Goal: Communication & Community: Answer question/provide support

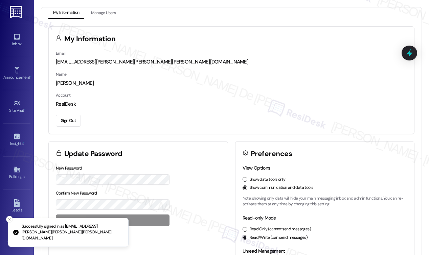
scroll to position [3079, 0]
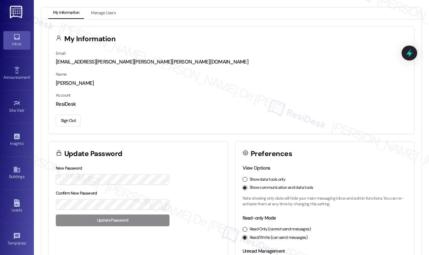
click at [9, 36] on link "Inbox" at bounding box center [16, 40] width 27 height 18
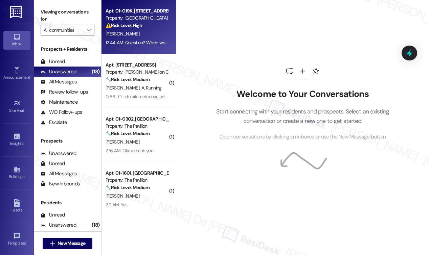
click at [123, 31] on div "[PERSON_NAME]" at bounding box center [137, 34] width 64 height 8
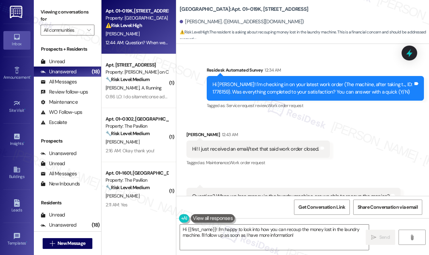
scroll to position [9358, 0]
click at [304, 239] on textarea "Hi {{first_name}}! I'm happy to look into how you can recoup the money lost in …" at bounding box center [274, 237] width 189 height 25
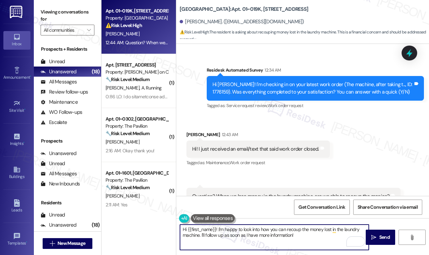
click at [277, 253] on div "Hi {{first_name}}! I'm happy to look into how you can recoup the money lost in …" at bounding box center [302, 243] width 253 height 51
drag, startPoint x: 299, startPoint y: 238, endPoint x: 171, endPoint y: 215, distance: 130.1
click at [171, 215] on div "Apt. 01~019K, [STREET_ADDRESS] Property: Twin Towers ⚠️ Risk Level: High The re…" at bounding box center [264, 127] width 327 height 255
drag, startPoint x: 206, startPoint y: 236, endPoint x: 221, endPoint y: 214, distance: 26.6
click at [206, 236] on textarea "Good day, [PERSON_NAME]! Let me go ahead and check the work order and get in to…" at bounding box center [274, 237] width 189 height 25
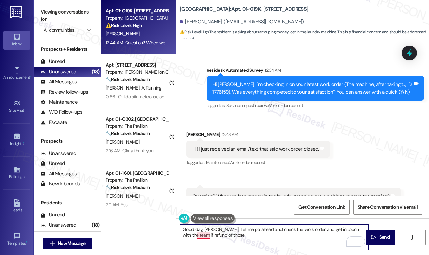
click at [204, 236] on textarea "Good day, [PERSON_NAME]! Let me go ahead and check the work order and get in to…" at bounding box center [274, 237] width 189 height 25
drag, startPoint x: 240, startPoint y: 238, endPoint x: 214, endPoint y: 238, distance: 25.7
click at [214, 238] on textarea "Good day, [PERSON_NAME]! Let me go ahead and check the work order and get in to…" at bounding box center [274, 237] width 189 height 25
click at [222, 230] on textarea "Good day, [PERSON_NAME]! Let me go ahead and check the work order and get in to…" at bounding box center [274, 237] width 189 height 25
click at [247, 229] on textarea "Good day, Kimberly! I understand Let me go ahead and check the work order and g…" at bounding box center [274, 237] width 189 height 25
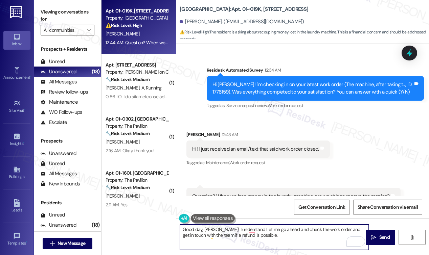
click at [252, 229] on textarea "Good day, Kimberly! I understand Let me go ahead and check the work order and g…" at bounding box center [274, 237] width 189 height 25
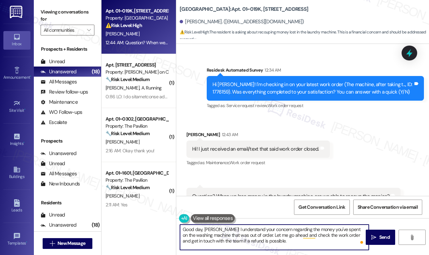
click at [287, 242] on textarea "Good day, Kimberly! I understand your concern regarding the money you've spent …" at bounding box center [274, 237] width 189 height 25
click at [288, 242] on textarea "Good day, Kimberly! I understand your concern regarding the money you've spent …" at bounding box center [274, 237] width 189 height 25
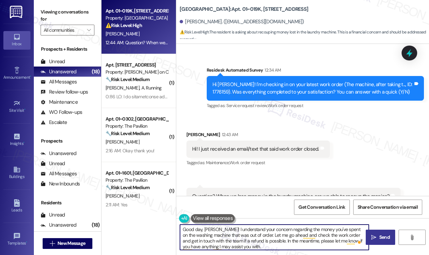
type textarea "Good day, Kimberly! I understand your concern regarding the money you've spent …"
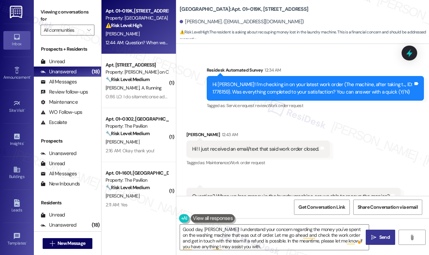
click at [387, 238] on span "Send" at bounding box center [384, 237] width 10 height 7
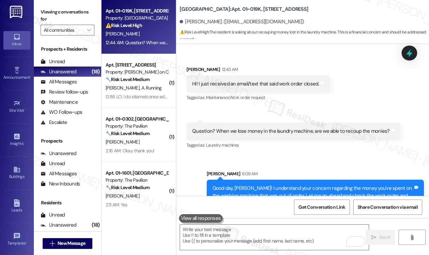
scroll to position [9427, 0]
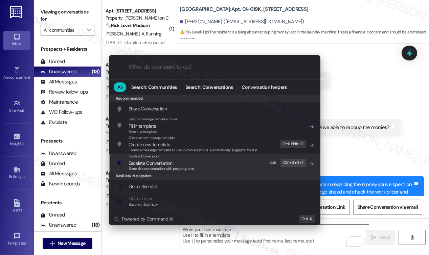
click at [188, 164] on span "Escalate Conversation" at bounding box center [161, 163] width 67 height 7
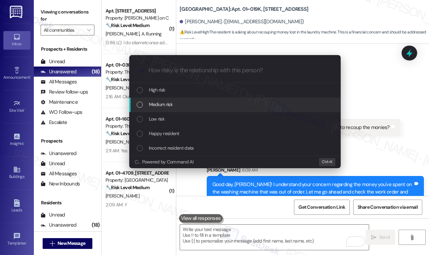
click at [205, 103] on div "Medium risk" at bounding box center [236, 104] width 198 height 7
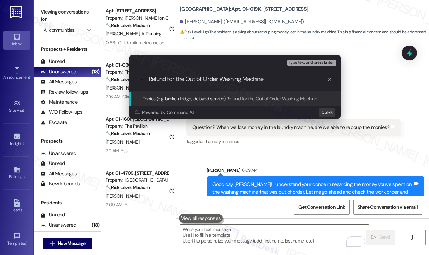
type input "Refund for the Out of Order Washing Machine"
click at [310, 64] on span "Type text and press Enter." at bounding box center [311, 63] width 46 height 5
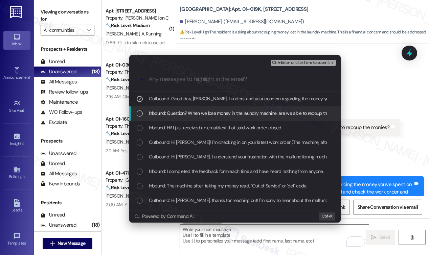
click at [190, 113] on span "Inbound: Question? When we lose money in the laundry machine, are we able to re…" at bounding box center [248, 113] width 198 height 7
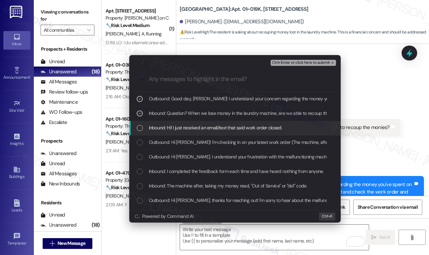
click at [192, 128] on span "Inbound: Hi! I just received an email/text that said work order closed." at bounding box center [215, 127] width 133 height 7
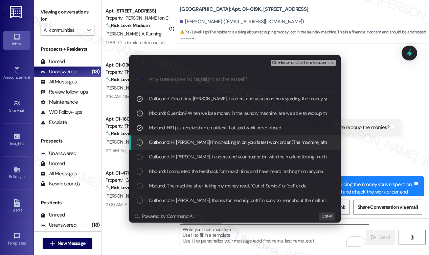
click at [190, 144] on span "Outbound: Hi Kimberly! I'm checking in on your latest work order (The machine, …" at bounding box center [342, 142] width 386 height 7
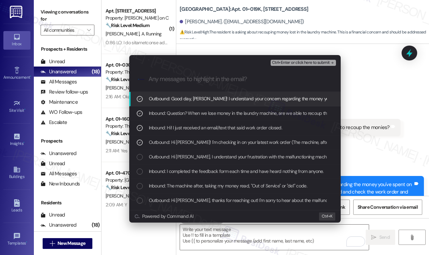
click at [296, 63] on span "Ctrl+Enter or click here to submit" at bounding box center [301, 63] width 58 height 5
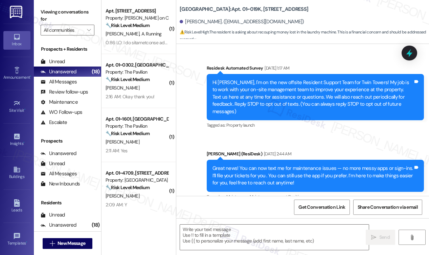
click at [321, 207] on span "Get Conversation Link" at bounding box center [321, 207] width 47 height 7
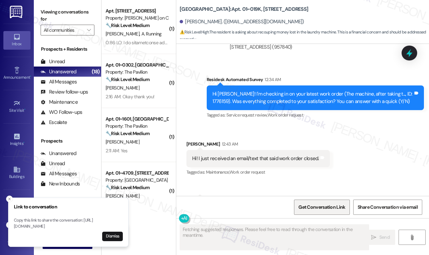
scroll to position [9358, 0]
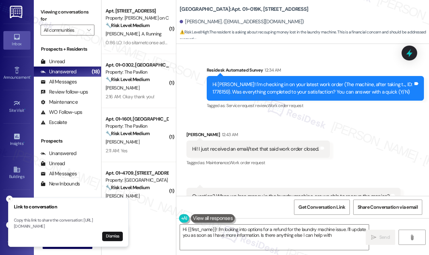
type textarea "Hi {{first_name}}! I'm looking into options for a refund for the laundry machin…"
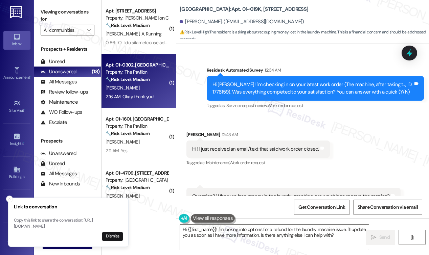
click at [146, 96] on div "2:16 AM: Okay thank you! 2:16 AM: Okay thank you!" at bounding box center [129, 97] width 49 height 6
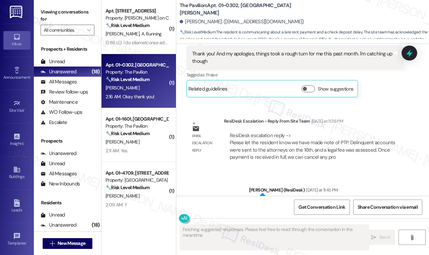
scroll to position [4885, 0]
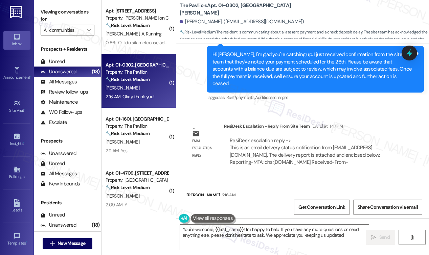
type textarea "You're welcome, {{first_name}}! I'm happy to help. If you have any more questio…"
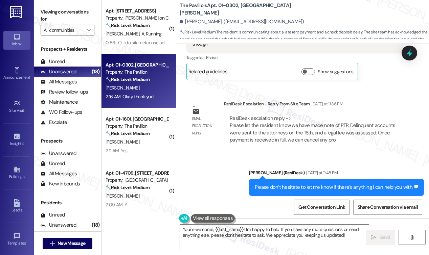
scroll to position [4886, 0]
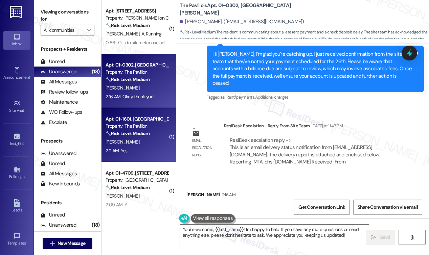
click at [150, 149] on div "2:11 AM: Yes 2:11 AM: Yes" at bounding box center [137, 151] width 64 height 8
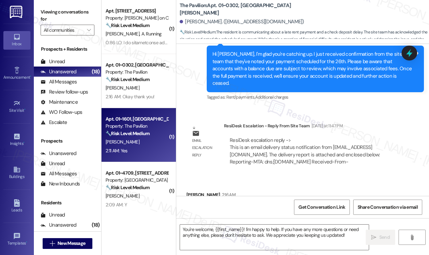
type textarea "Fetching suggested responses. Please feel free to read through the conversation…"
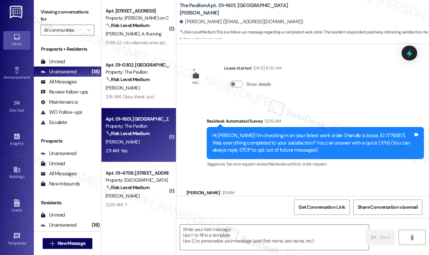
scroll to position [35, 0]
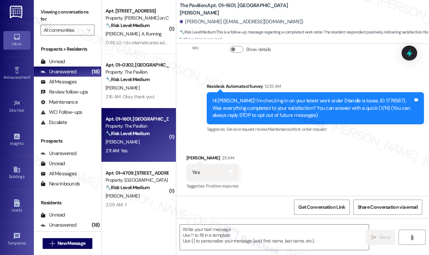
type textarea "Fetching suggested responses. Please feel free to read through the conversation…"
drag, startPoint x: 261, startPoint y: 232, endPoint x: 318, endPoint y: 5, distance: 233.6
click at [261, 232] on textarea at bounding box center [274, 237] width 189 height 25
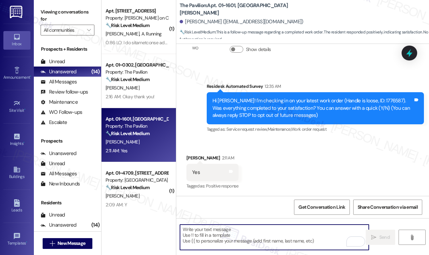
click at [244, 233] on textarea "To enrich screen reader interactions, please activate Accessibility in Grammarl…" at bounding box center [274, 237] width 189 height 25
paste textarea "I'm happy the work order was completed to your satisfaction! We'd also love to …"
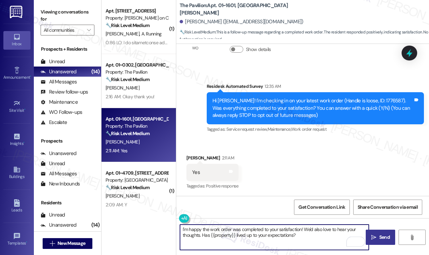
type textarea "I'm happy the work order was completed to your satisfaction! We'd also love to …"
click at [373, 236] on icon "" at bounding box center [373, 237] width 5 height 5
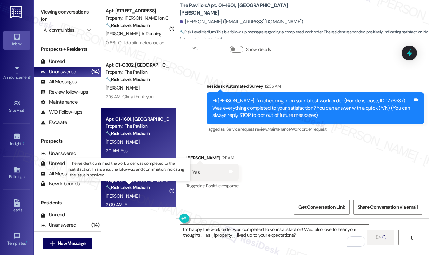
click at [131, 187] on strong "🔧 Risk Level: Medium" at bounding box center [127, 188] width 44 height 6
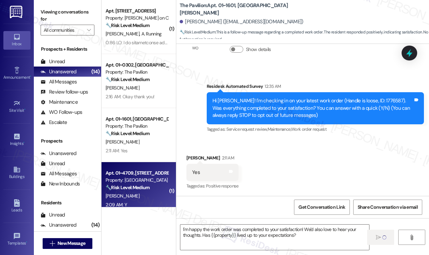
type textarea "Fetching suggested responses. Please feel free to read through the conversation…"
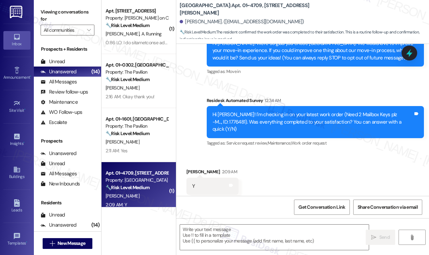
type textarea "Fetching suggested responses. Please feel free to read through the conversation…"
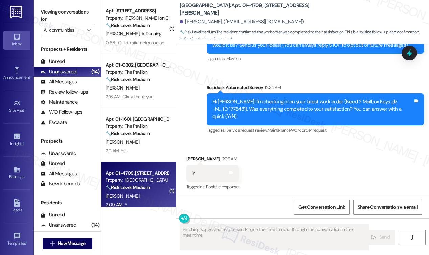
scroll to position [93, 0]
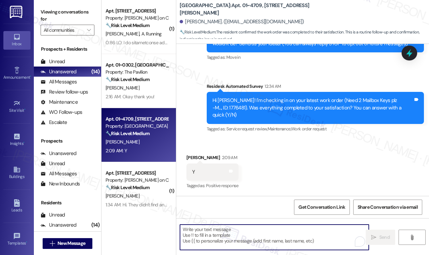
click at [241, 232] on textarea "To enrich screen reader interactions, please activate Accessibility in Grammarl…" at bounding box center [274, 237] width 189 height 25
paste textarea "I'm happy the work order was completed to your satisfaction! We'd also love to …"
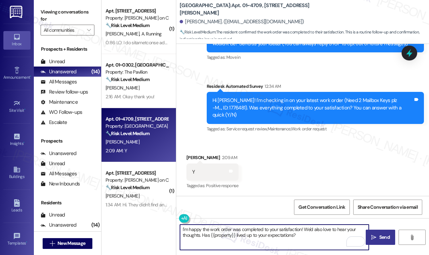
type textarea "I'm happy the work order was completed to your satisfaction! We'd also love to …"
click at [378, 234] on span "Send" at bounding box center [384, 237] width 13 height 7
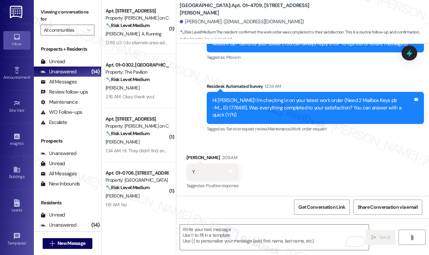
click at [125, 190] on strong "🔧 Risk Level: Medium" at bounding box center [127, 188] width 44 height 6
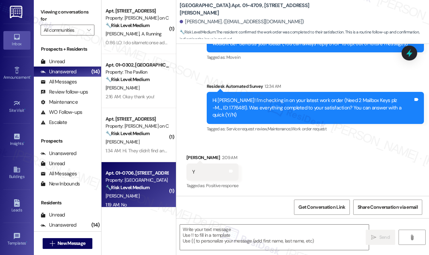
type textarea "Fetching suggested responses. Please feel free to read through the conversation…"
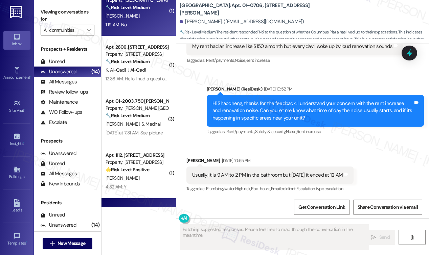
scroll to position [5905, 0]
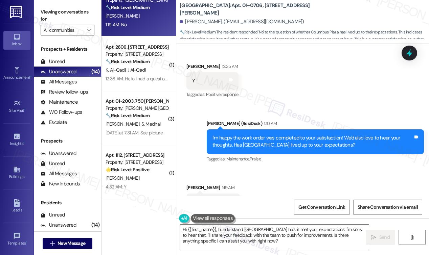
click at [247, 254] on div "Hi {{first_name}}, I understand Columbus Plaza hasn't met your expectations. I'…" at bounding box center [302, 243] width 253 height 51
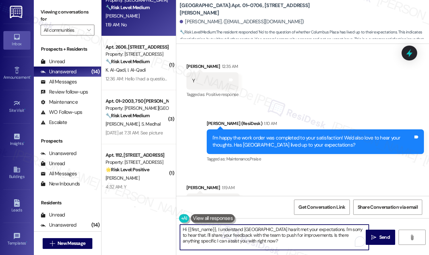
drag, startPoint x: 265, startPoint y: 243, endPoint x: 165, endPoint y: 217, distance: 103.5
click at [167, 218] on div "Apt. 01~0302, One Lafayette Plaisance Property: The Pavilion 🔧 Risk Level: Medi…" at bounding box center [264, 127] width 327 height 255
paste textarea "thank you for your reply. Could you let me know what’s still unresolved with th…"
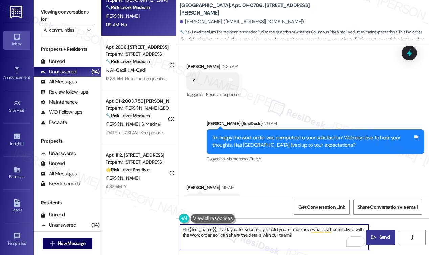
type textarea "Hi {{first_name}}, thank you for your reply. Could you let me know what’s still…"
click at [374, 236] on icon "" at bounding box center [373, 237] width 5 height 5
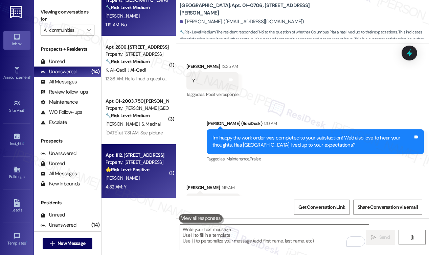
click at [149, 183] on div "4:32 AM: Y 4:32 AM: Y" at bounding box center [137, 187] width 64 height 8
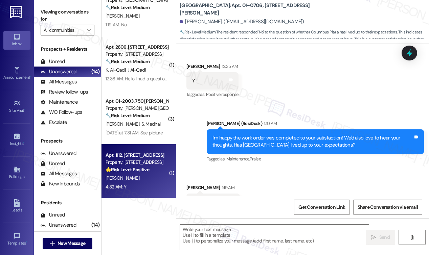
type textarea "Fetching suggested responses. Please feel free to read through the conversation…"
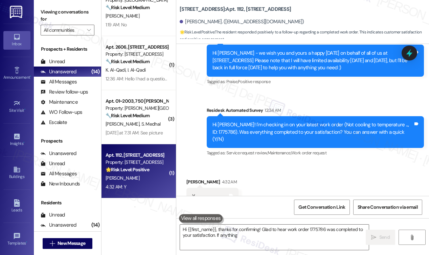
scroll to position [236, 0]
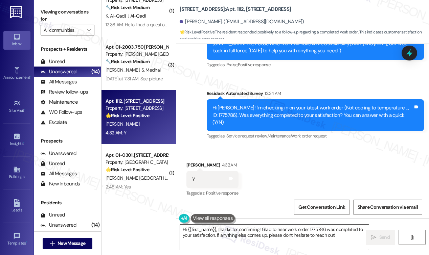
click at [236, 237] on textarea "Hi {{first_name}}, thanks for confirming! Glad to hear work order 1775786 was c…" at bounding box center [274, 237] width 189 height 25
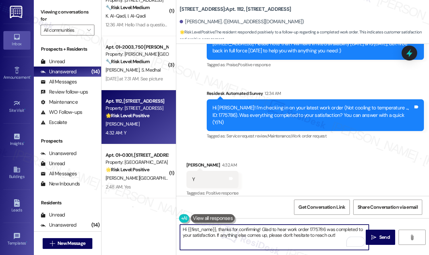
drag, startPoint x: 341, startPoint y: 238, endPoint x: 111, endPoint y: 226, distance: 230.5
click at [111, 227] on div "Apt. 01~0302, One Lafayette Plaisance Property: The Pavilion 🔧 Risk Level: Medi…" at bounding box center [264, 127] width 327 height 255
paste textarea "I'm happy the work order was completed to your satisfaction! We'd also love to …"
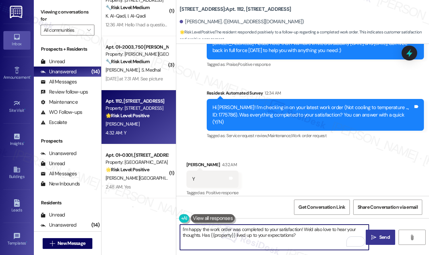
type textarea "I'm happy the work order was completed to your satisfaction! We'd also love to …"
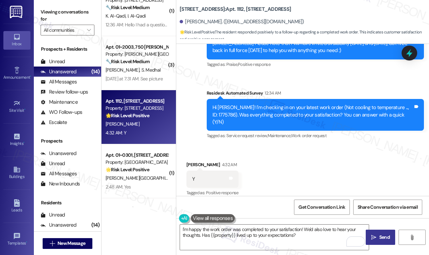
click at [377, 234] on button " Send" at bounding box center [379, 237] width 29 height 15
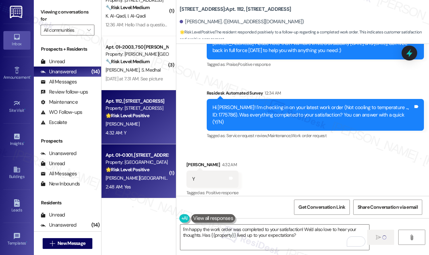
click at [139, 175] on div "Z. Lakhani" at bounding box center [137, 178] width 64 height 8
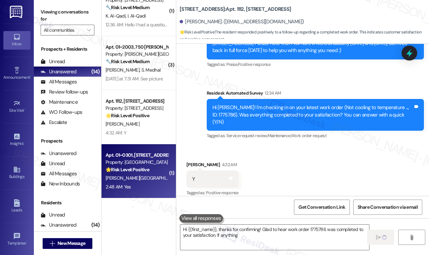
type textarea "Hi {{first_name}}, thanks for confirming! Glad to hear work order 1775786 was c…"
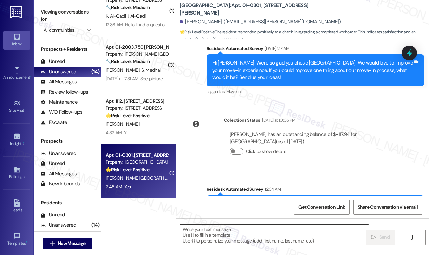
type textarea "Fetching suggested responses. Please feel free to read through the conversation…"
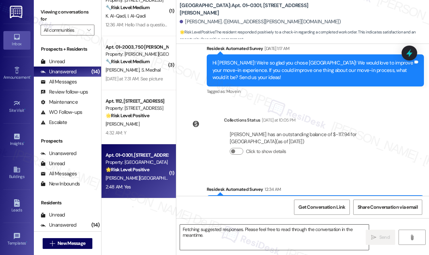
scroll to position [2420, 0]
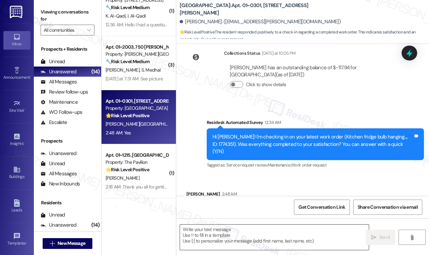
click at [252, 241] on textarea at bounding box center [274, 237] width 189 height 25
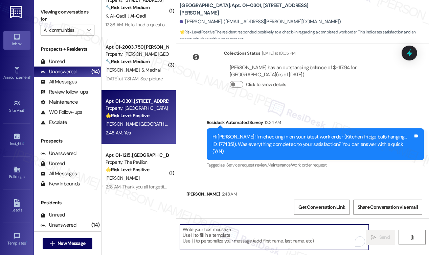
paste textarea "I'm happy the work order was completed to your satisfaction! We'd also love to …"
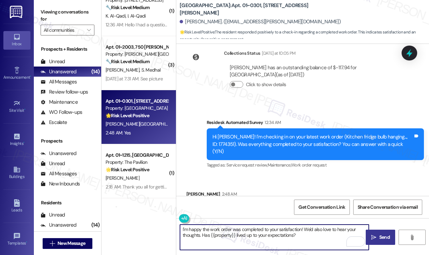
type textarea "I'm happy the work order was completed to your satisfaction! We'd also love to …"
click at [378, 234] on span "Send" at bounding box center [384, 237] width 13 height 7
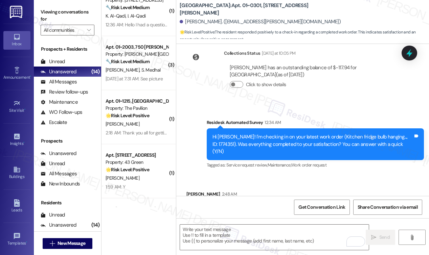
click at [152, 177] on div "C. Sunkins" at bounding box center [137, 178] width 64 height 8
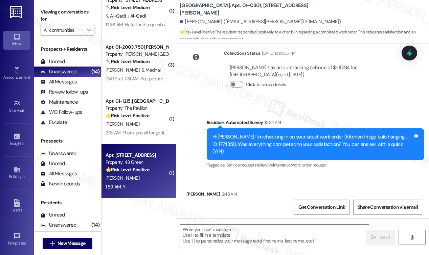
type textarea "Fetching suggested responses. Please feel free to read through the conversation…"
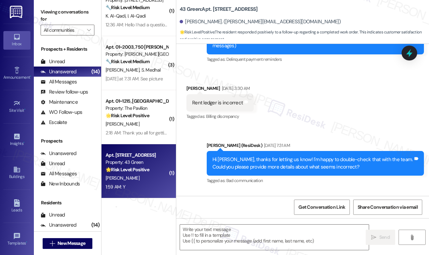
scroll to position [230, 0]
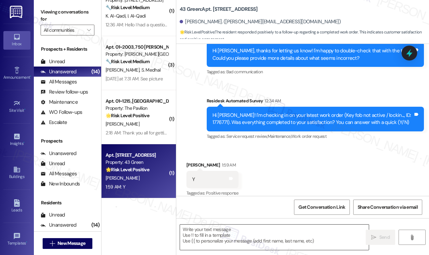
type textarea "Fetching suggested responses. Please feel free to read through the conversation…"
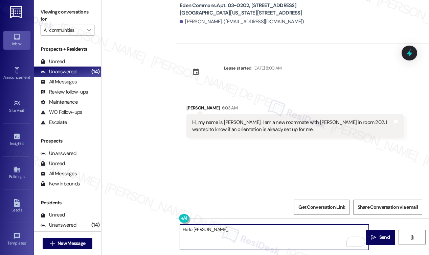
scroll to position [3079, 0]
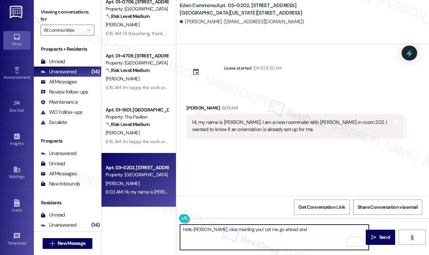
click at [306, 226] on textarea "Hello Victor, nice meeting you! Let me go ahead and" at bounding box center [274, 237] width 189 height 25
paste textarea "In the meantime, if there’s anything else I can assist you with, please feel fr…"
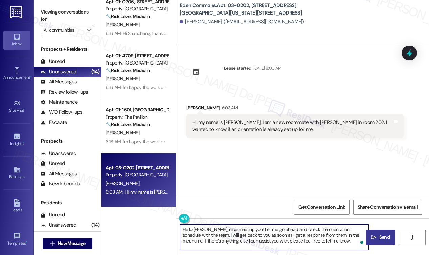
type textarea "Hello Victor, nice meeting you! Let me go ahead and check the orientation sched…"
click at [375, 235] on icon "" at bounding box center [373, 237] width 5 height 5
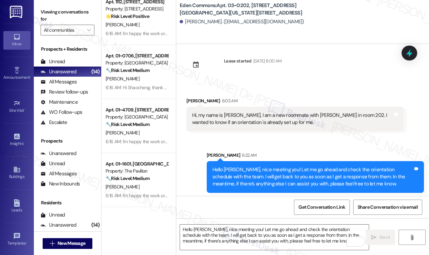
scroll to position [9, 0]
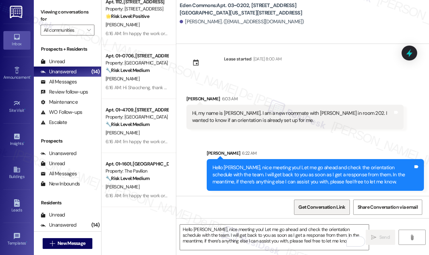
click at [308, 208] on span "Get Conversation Link" at bounding box center [321, 207] width 47 height 7
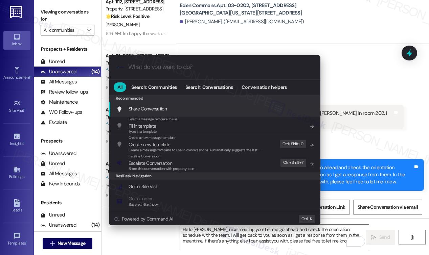
drag, startPoint x: 407, startPoint y: 15, endPoint x: 402, endPoint y: 42, distance: 27.8
click at [402, 43] on div ".cls-1{fill:#0a055f;}.cls-2{fill:#0cc4c4;} resideskLogoBlueOrange All Search: C…" at bounding box center [214, 127] width 429 height 255
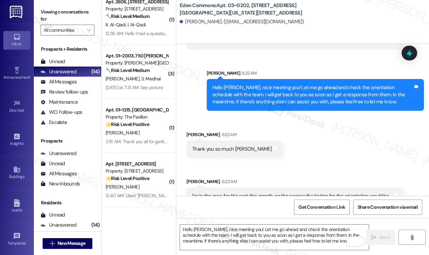
scroll to position [111, 0]
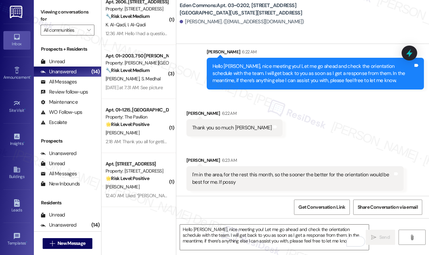
click at [263, 146] on div "Received via SMS Victor Ortiz 6:22 AM Thank you so much Sarah Tags and notes Re…" at bounding box center [302, 169] width 253 height 148
click at [223, 205] on div "Get Conversation Link Share Conversation via email" at bounding box center [302, 207] width 253 height 22
click at [261, 127] on div "Received via SMS Victor Ortiz 6:22 AM Thank you so much Sarah Tags and notes" at bounding box center [234, 123] width 106 height 37
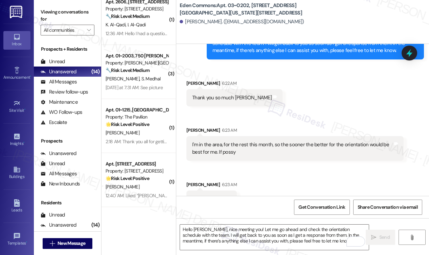
scroll to position [158, 0]
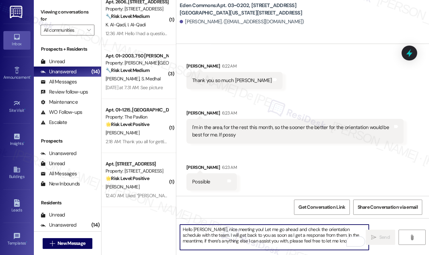
click at [266, 242] on textarea "Hello Victor, nice meeting you! Let me go ahead and check the orientation sched…" at bounding box center [274, 237] width 189 height 25
click at [270, 237] on textarea "Hello Victor, nice meeting you! Let me go ahead and check the orientation sched…" at bounding box center [274, 237] width 189 height 25
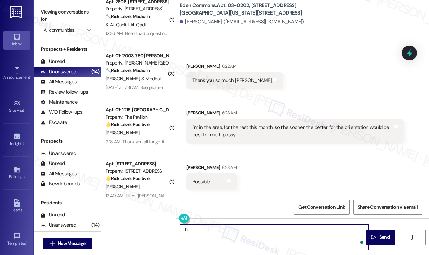
type textarea "T"
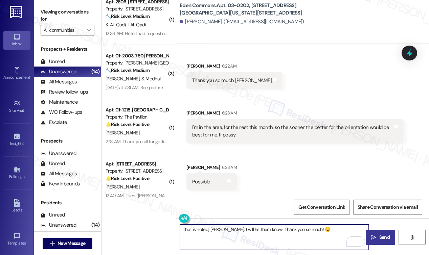
type textarea "That is noted, Victor. I will let them know. Thank you so much! 😊"
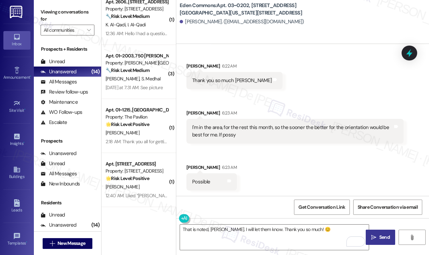
click at [383, 236] on span "Send" at bounding box center [384, 237] width 10 height 7
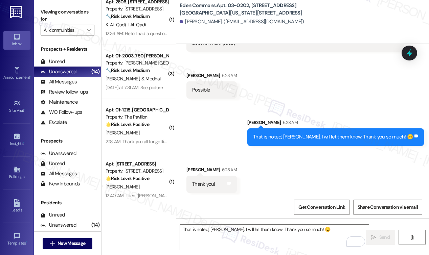
scroll to position [252, 0]
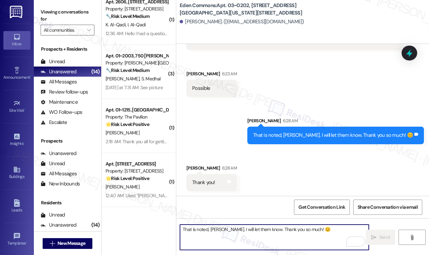
click at [276, 225] on textarea "That is noted, Victor. I will let them know. Thank you so much! 😊" at bounding box center [274, 237] width 189 height 25
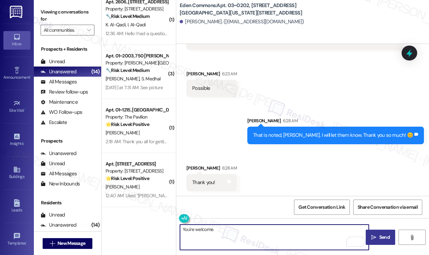
type textarea "You're welcome.."
click at [313, 202] on span "Get Conversation Link" at bounding box center [321, 207] width 49 height 15
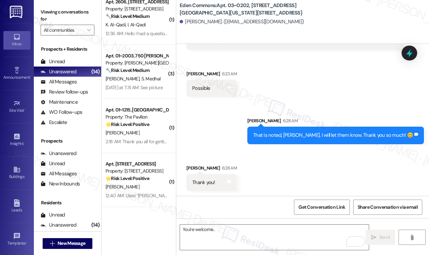
click at [212, 217] on div "Get Conversation Link Share Conversation via email" at bounding box center [302, 207] width 253 height 22
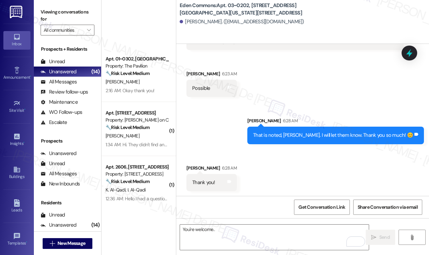
scroll to position [0, 0]
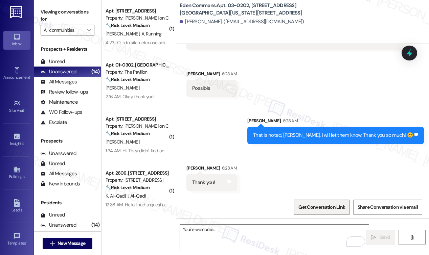
click at [307, 211] on span "Get Conversation Link" at bounding box center [321, 207] width 49 height 15
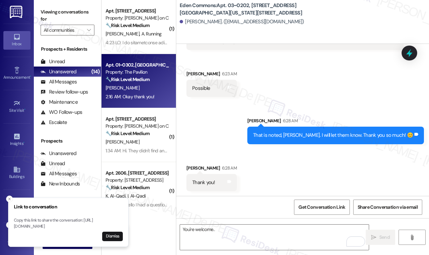
click at [124, 68] on div "Apt. 01~0302, [GEOGRAPHIC_DATA][PERSON_NAME]" at bounding box center [136, 65] width 63 height 7
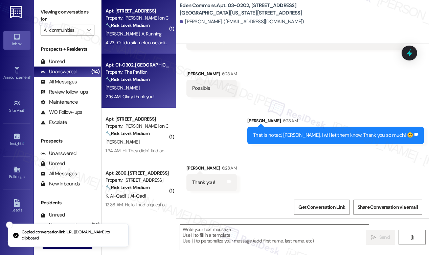
click at [141, 34] on span "A. Running" at bounding box center [151, 34] width 20 height 6
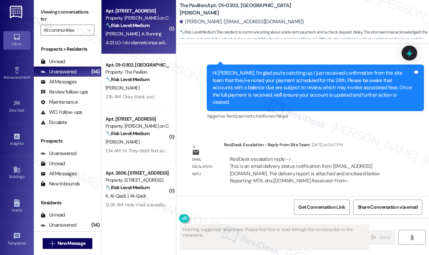
scroll to position [4885, 0]
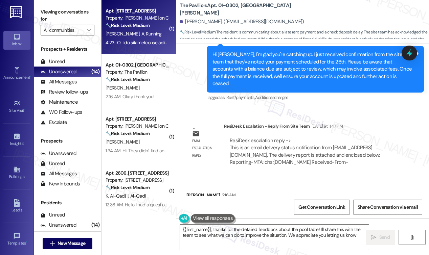
type textarea "{{first_name}}, thanks for the detailed feedback about the pool table! I'll sha…"
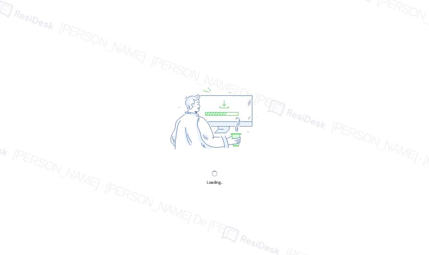
scroll to position [3079, 0]
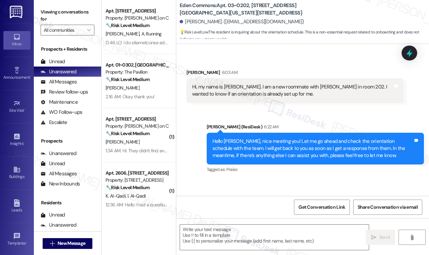
type textarea "Fetching suggested responses. Please feel free to read through the conversation…"
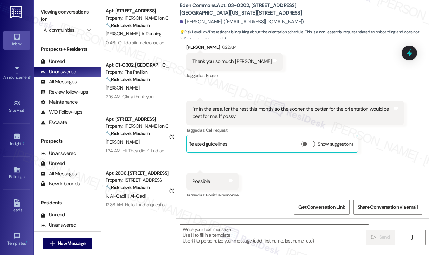
scroll to position [367, 0]
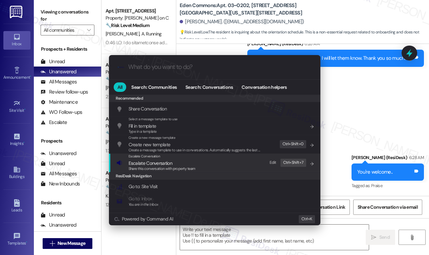
click at [170, 162] on span "Escalate Conversation" at bounding box center [150, 163] width 44 height 6
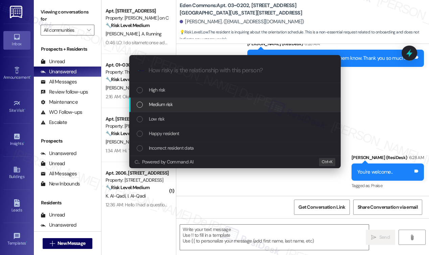
click at [197, 105] on div "Medium risk" at bounding box center [236, 104] width 198 height 7
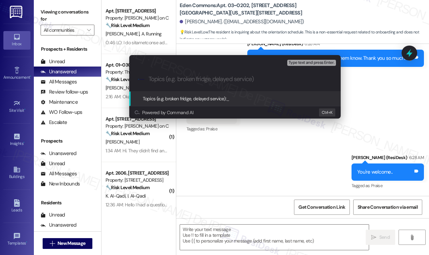
click at [185, 77] on input "Topics (e.g. broken fridge, delayed service)" at bounding box center [240, 79] width 184 height 7
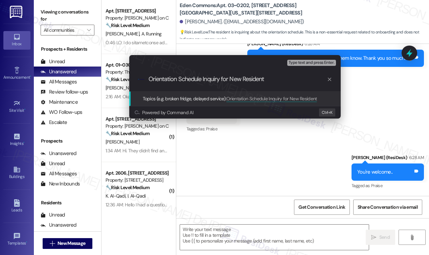
type input "Orientation Schedule Inquiry for New Resident"
click at [308, 64] on span "Type text and press Enter." at bounding box center [311, 63] width 46 height 5
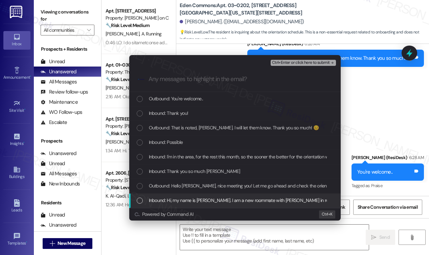
click at [227, 201] on span "Inbound: Hi, my name is Victor Ortiz. I am a new roommate with Richard Clottey …" at bounding box center [304, 200] width 310 height 7
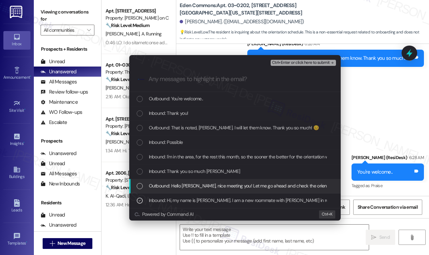
click at [225, 188] on span "Outbound: Hello Victor, nice meeting you! Let me go ahead and check the orienta…" at bounding box center [416, 185] width 535 height 7
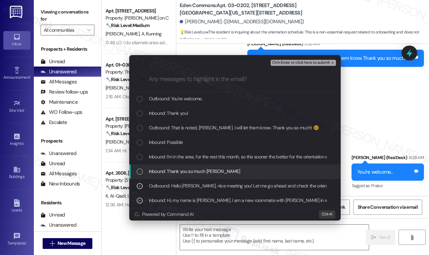
click at [194, 170] on span "Inbound: Thank you so much Sarah" at bounding box center [194, 171] width 91 height 7
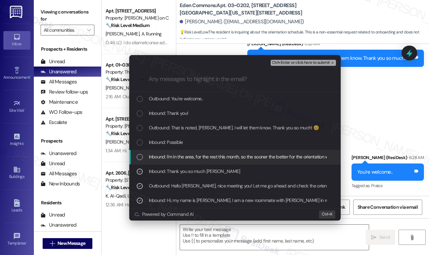
click at [190, 157] on span "Inbound: I'm in the area, for the rest this month, so the sooner the better for…" at bounding box center [267, 156] width 236 height 7
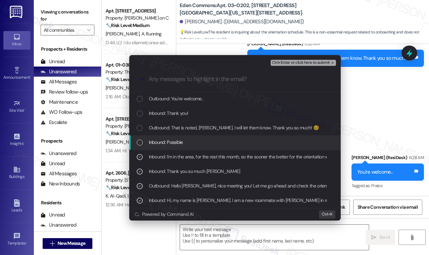
click at [180, 143] on span "Inbound: Possible" at bounding box center [166, 142] width 34 height 7
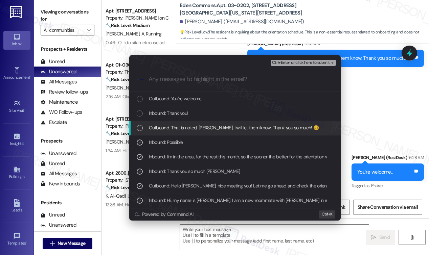
click at [165, 126] on span "Outbound: That is noted, Victor. I will let them know. Thank you so much! 😊" at bounding box center [234, 127] width 170 height 7
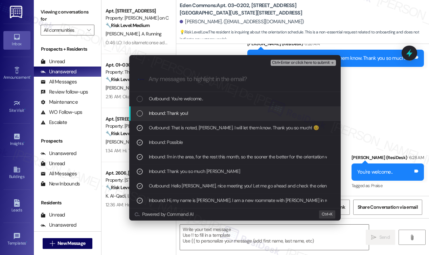
click at [156, 110] on span "Inbound: Thank you!" at bounding box center [169, 113] width 40 height 7
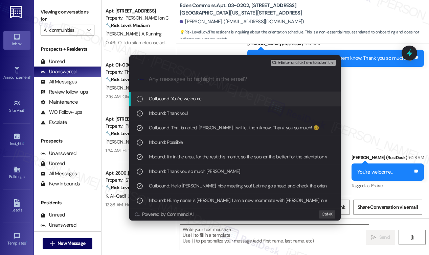
click at [156, 99] on span "Outbound: You're welcome.." at bounding box center [176, 98] width 54 height 7
type textarea "e"
click at [288, 59] on div "Ctrl+Enter or click here to submit" at bounding box center [303, 62] width 67 height 9
click at [292, 64] on span "Ctrl+Enter or click here to submit" at bounding box center [301, 63] width 58 height 5
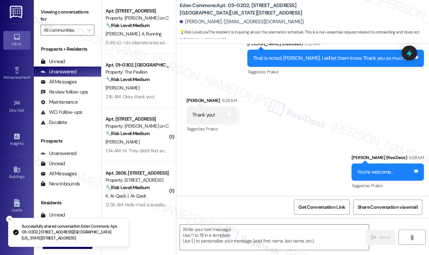
scroll to position [310, 0]
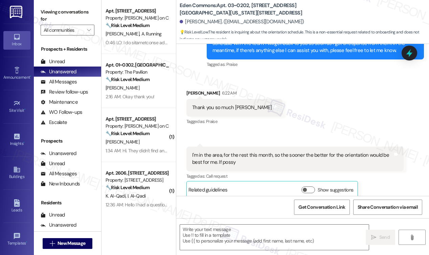
type textarea "Fetching suggested responses. Please feel free to read through the conversation…"
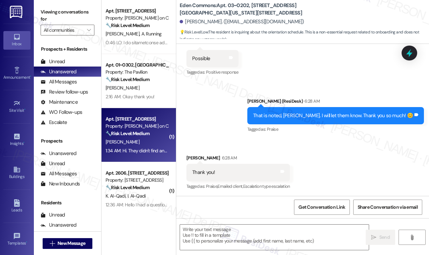
click at [148, 147] on div "1:34 AM: Hi. They didn't find anything wrong with it. But it still has a strong…" at bounding box center [137, 151] width 64 height 8
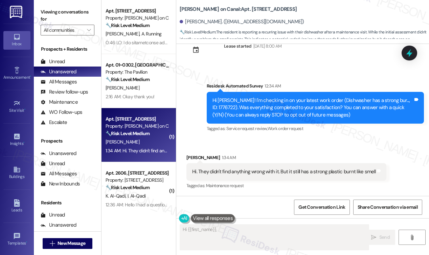
scroll to position [22, 0]
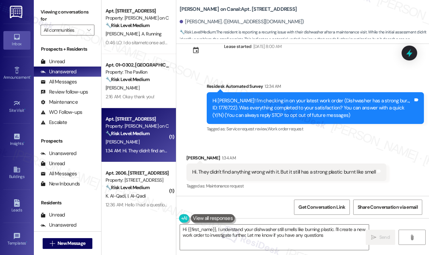
type textarea "Hi {{first_name}}, I understand your dishwasher still smells like burning plast…"
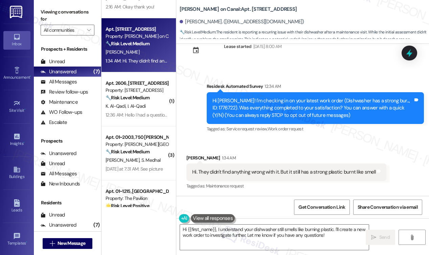
scroll to position [171, 0]
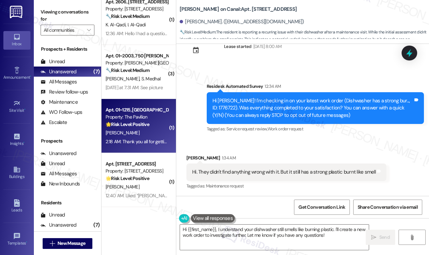
click at [150, 133] on div "M. Campbell" at bounding box center [137, 133] width 64 height 8
type textarea "Hi {{first_name}}, I understand your dishwasher still smells like burning plast…"
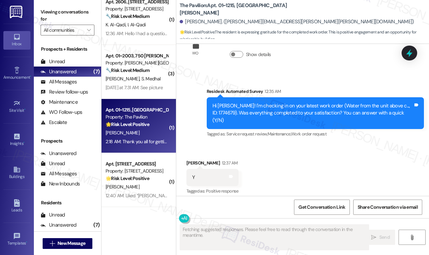
scroll to position [3746, 0]
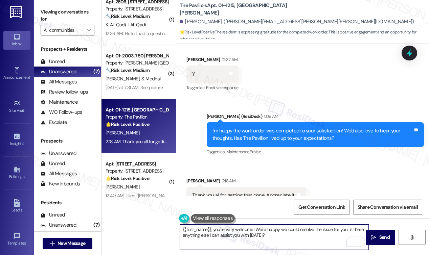
drag, startPoint x: 318, startPoint y: 240, endPoint x: 349, endPoint y: 229, distance: 32.3
click at [349, 229] on textarea "{{first_name}}, you're very welcome! We're happy we could resolve the issue for…" at bounding box center [274, 237] width 189 height 25
type textarea "{{first_name}}, you're very welcome! We're happy we could resolve the issue for…"
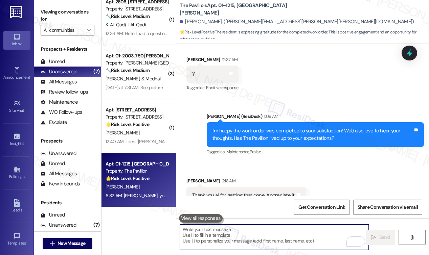
click at [260, 204] on div "Tagged as: Praise Click to highlight conversations about Praise" at bounding box center [246, 209] width 120 height 10
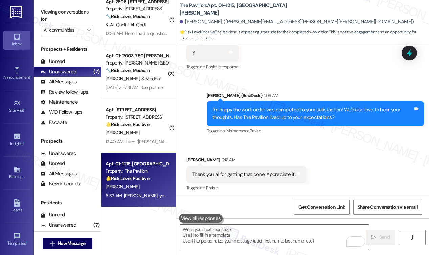
scroll to position [3794, 0]
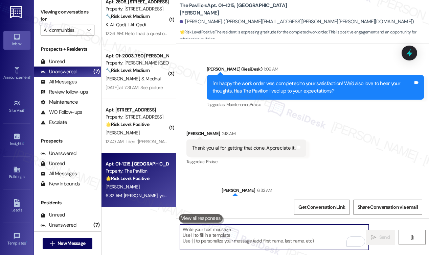
click at [277, 236] on textarea "To enrich screen reader interactions, please activate Accessibility in Grammarl…" at bounding box center [274, 237] width 189 height 25
paste textarea "Glad to hear {{property}} is meeting your expectations."
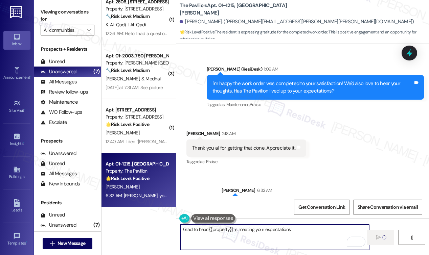
type textarea "Glad to hear {{property}} is meeting your expectations."
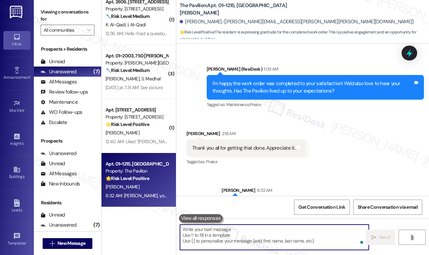
scroll to position [3746, 0]
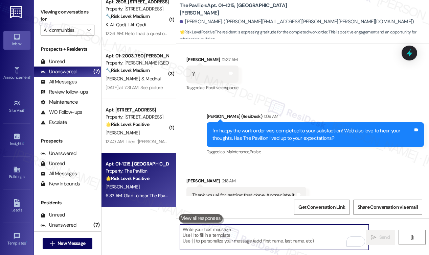
click at [264, 233] on textarea "To enrich screen reader interactions, please activate Accessibility in Grammarl…" at bounding box center [274, 237] width 189 height 25
paste textarea "If it’s not too much trouble, would you kindly consider sharing your feedback i…"
type textarea "If it’s not too much trouble, would you kindly consider sharing your feedback i…"
click at [325, 208] on span "Get Conversation Link" at bounding box center [321, 207] width 47 height 7
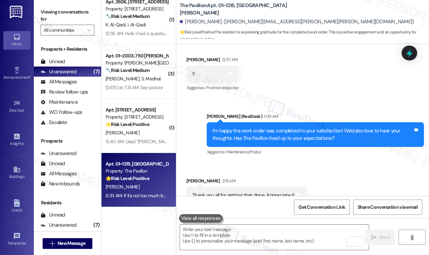
click at [241, 206] on div "Get Conversation Link Share Conversation via email" at bounding box center [302, 207] width 253 height 22
click at [321, 207] on span "Get Conversation Link" at bounding box center [321, 207] width 47 height 7
click at [315, 210] on span "Get Conversation Link" at bounding box center [321, 207] width 47 height 7
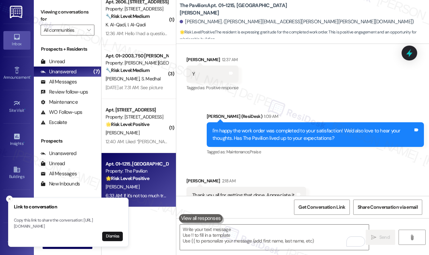
click at [266, 162] on div "Received via SMS Martha Campbell 2:18 AM Thank you all for getting that done. A…" at bounding box center [302, 190] width 253 height 57
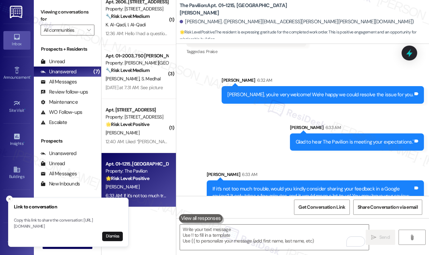
scroll to position [3910, 0]
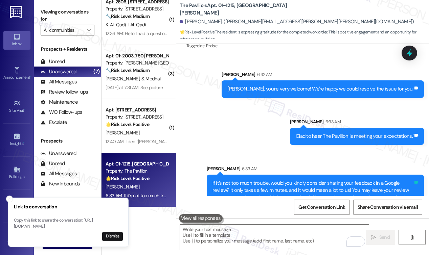
click at [413, 180] on icon at bounding box center [415, 182] width 5 height 5
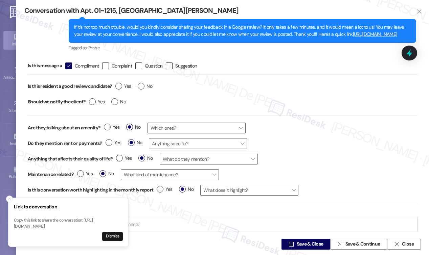
scroll to position [38, 0]
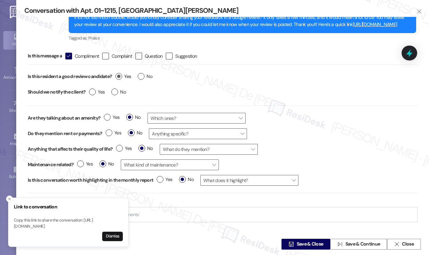
click at [119, 77] on label "Yes" at bounding box center [123, 76] width 16 height 7
click at [119, 77] on input "Yes" at bounding box center [123, 77] width 16 height 9
radio input "true"
click at [177, 217] on input "Add topics like 'Maintenance' or 'Payments'" at bounding box center [147, 215] width 84 height 6
click at [7, 197] on icon "Close toast" at bounding box center [9, 199] width 4 height 4
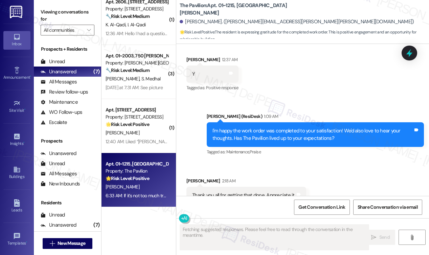
scroll to position [3921, 0]
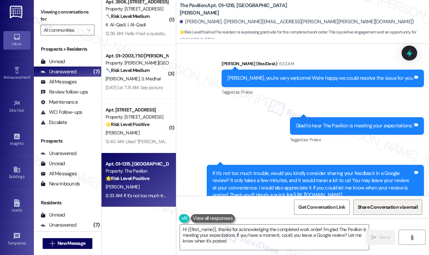
type textarea "Hi {{first_name}}, thanks for acknowledging the completed work order! I'm glad …"
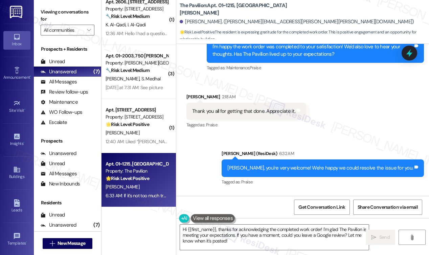
scroll to position [3740, 0]
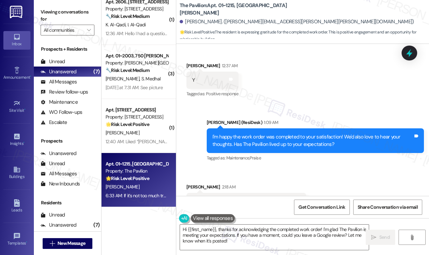
click at [291, 193] on div "Thank you all for getting that done. Appreciate it. Tags and notes" at bounding box center [246, 201] width 120 height 17
click at [296, 199] on icon at bounding box center [298, 200] width 4 height 3
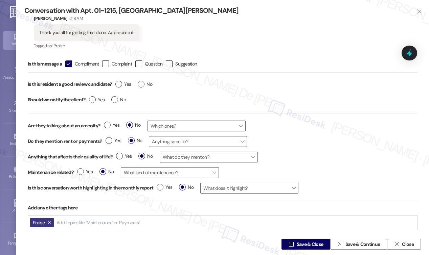
scroll to position [24, 0]
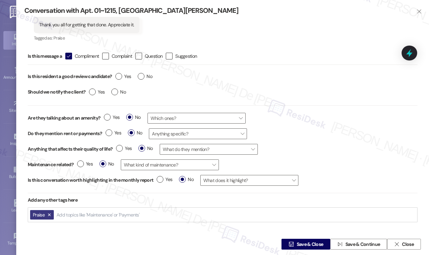
click at [117, 218] on div "Add topics like 'Maintenance' or 'Payments'" at bounding box center [98, 215] width 85 height 10
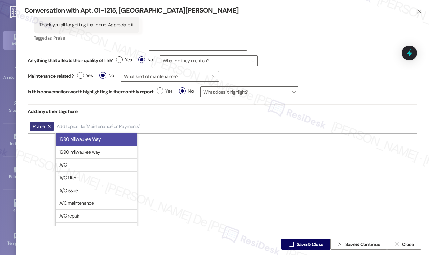
scroll to position [90, 0]
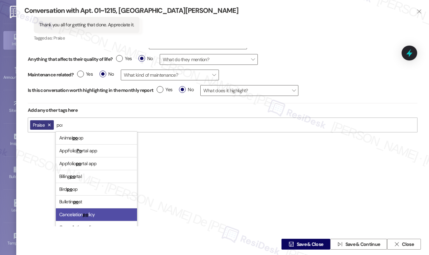
type input "posi"
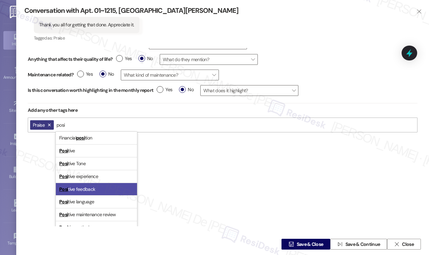
click at [101, 189] on li "Posi tive feedback" at bounding box center [96, 189] width 81 height 13
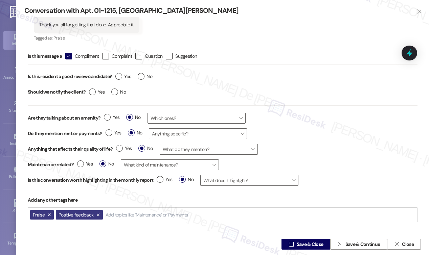
click at [270, 161] on div "Is this message a  Compliment  Complaint  Question  Suggestion Is this resi…" at bounding box center [222, 137] width 396 height 179
click at [120, 79] on label "Yes" at bounding box center [123, 76] width 16 height 7
click at [120, 79] on input "Yes" at bounding box center [123, 77] width 16 height 9
radio input "true"
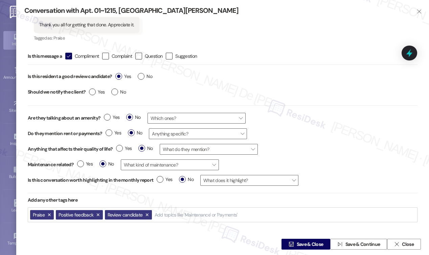
click at [199, 217] on input "Add topics like 'Maintenance' or 'Payments'" at bounding box center [196, 215] width 84 height 6
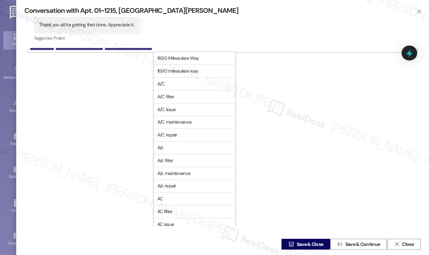
scroll to position [270, 0]
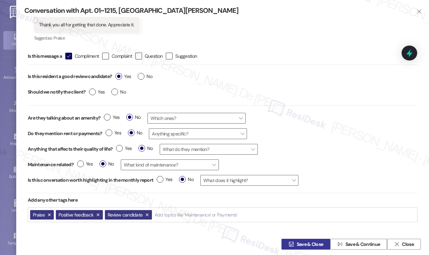
click at [315, 245] on span "Save & Close" at bounding box center [309, 244] width 27 height 7
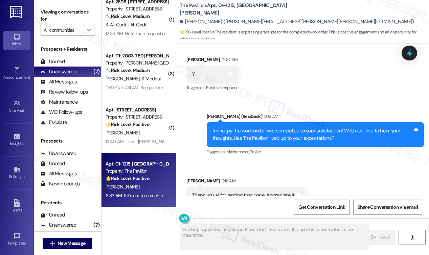
scroll to position [3921, 0]
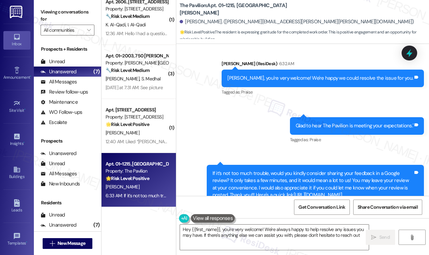
type textarea "Hey {{first_name}}, you're very welcome! We're always happy to help resolve any…"
click at [416, 165] on div "If it’s not too much trouble, would you kindly consider sharing your feedback i…" at bounding box center [315, 184] width 217 height 39
click at [414, 171] on icon at bounding box center [416, 172] width 4 height 3
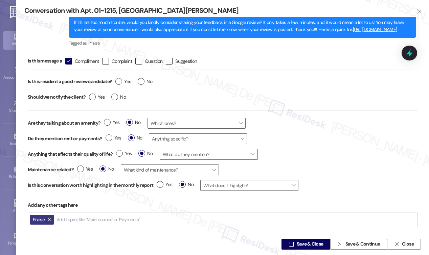
scroll to position [38, 0]
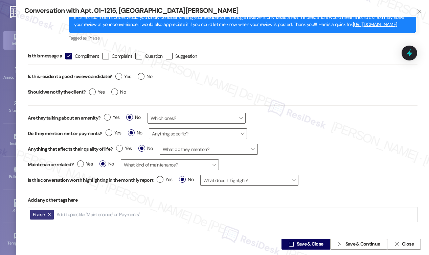
click at [125, 216] on input "Add topics like 'Maintenance' or 'Payments'" at bounding box center [98, 215] width 84 height 6
type input "Google Review"
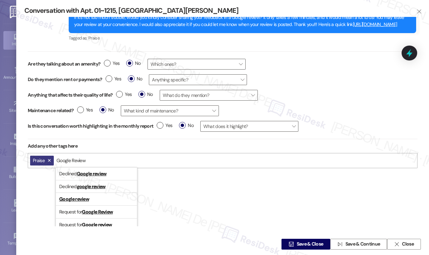
scroll to position [73, 0]
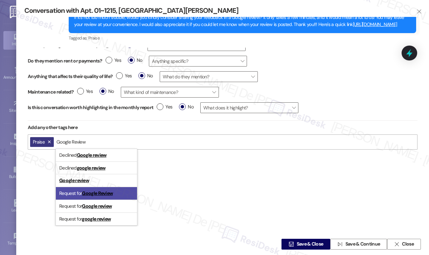
click at [130, 195] on li "Request for Google Review" at bounding box center [96, 193] width 81 height 13
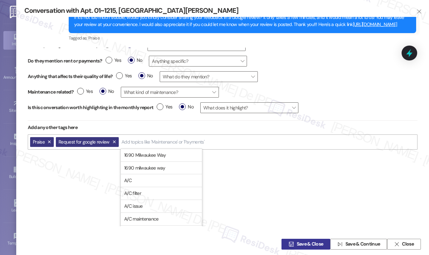
click at [307, 245] on span "Save & Close" at bounding box center [309, 244] width 27 height 7
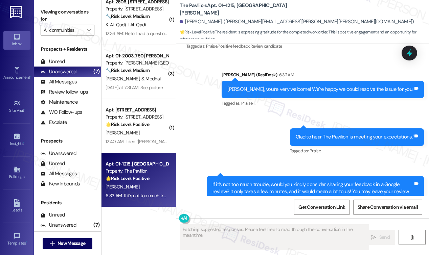
scroll to position [3921, 0]
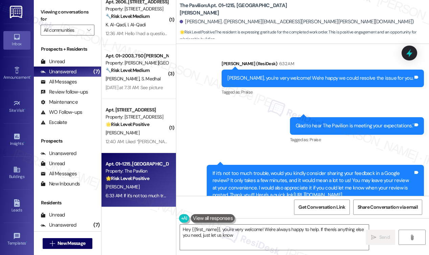
type textarea "Hey {{first_name}}, you're very welcome! We're always happy to help. If there's…"
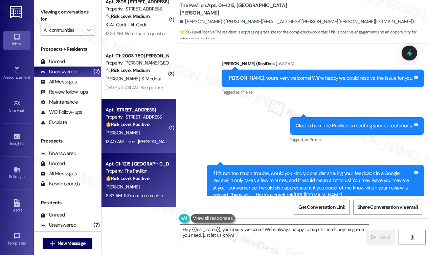
click at [142, 149] on div "Apt. 2206, 1333 South Wabash Property: 1333 S Wabash 🌟 Risk Level: Positive Thi…" at bounding box center [138, 126] width 74 height 54
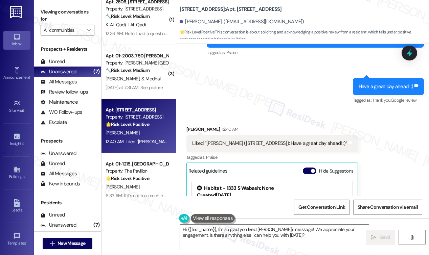
scroll to position [421, 0]
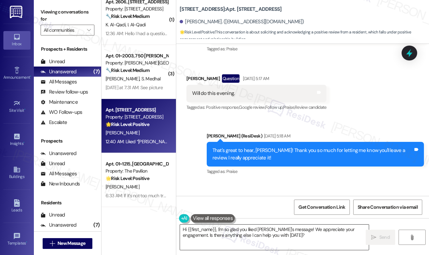
click at [289, 236] on textarea "Hi {{first_name}}, I'm so glad you liked Sarah's message! We appreciate your en…" at bounding box center [274, 237] width 189 height 25
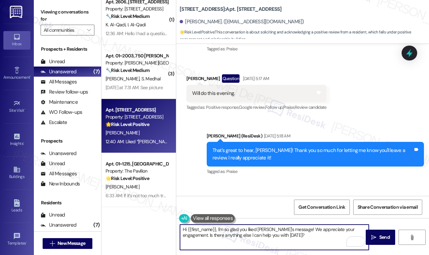
type textarea "Hi {{first_name}}, I'm so glad you liked Sarah's message! We appreciate your en…"
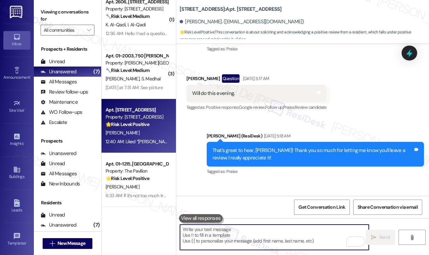
click at [251, 227] on textarea "To enrich screen reader interactions, please activate Accessibility in Grammarl…" at bounding box center [274, 237] width 189 height 25
click at [245, 230] on textarea "To enrich screen reader interactions, please activate Accessibility in Grammarl…" at bounding box center [274, 237] width 189 height 25
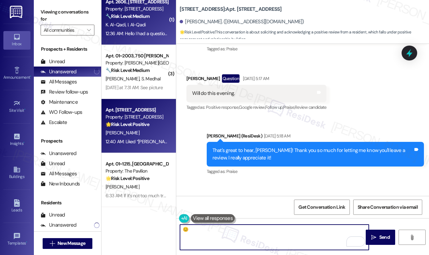
type textarea "😊"
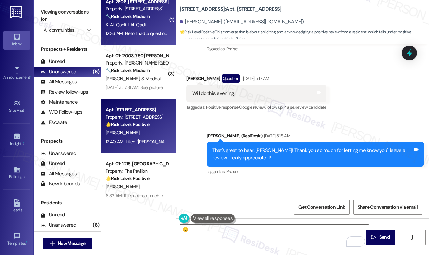
click at [137, 37] on div "12:36 AM: Hello I had a question about this, is there someone I can email 12:36…" at bounding box center [137, 33] width 64 height 8
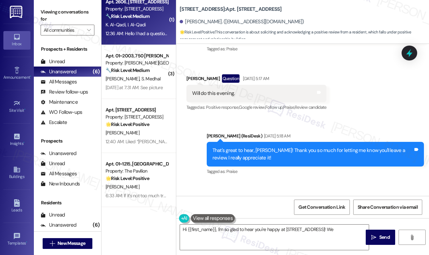
type textarea "Hi {{first_name}}, I'm so glad to hear you're happy at 1333 S Wabash! We"
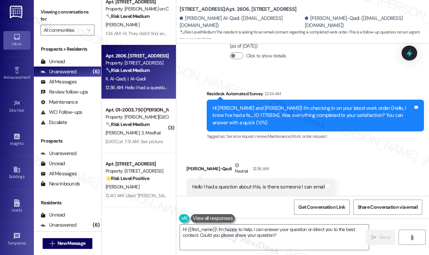
scroll to position [163, 0]
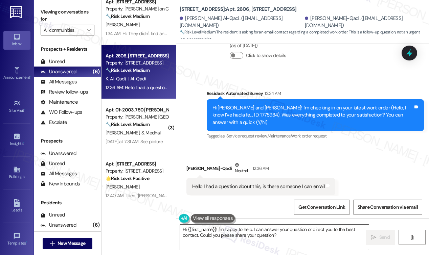
click at [284, 241] on textarea "Hi {{first_name}}! I'm happy to help. I can answer your question or direct you …" at bounding box center [274, 237] width 189 height 25
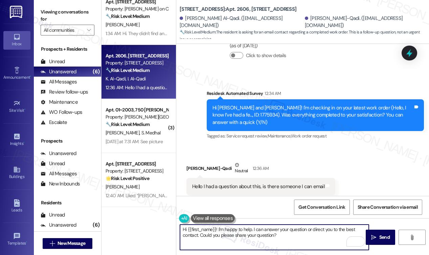
drag, startPoint x: 216, startPoint y: 230, endPoint x: 187, endPoint y: 230, distance: 29.8
click at [187, 230] on textarea "Hi {{first_name}}! I'm happy to help. I can answer your question or direct you …" at bounding box center [274, 237] width 189 height 25
type textarea "Hi [PERSON_NAME]! I'm happy to help. I can answer your question or direct you t…"
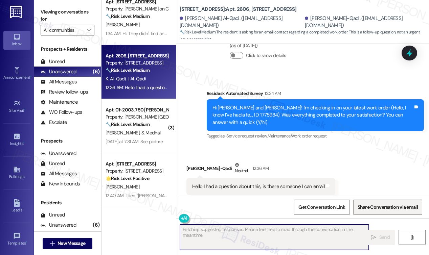
scroll to position [162, 0]
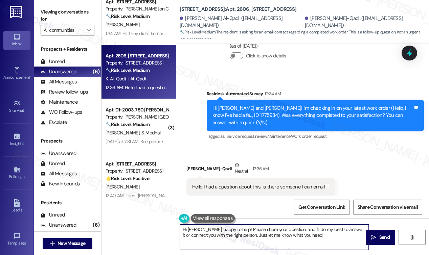
type textarea "Hi Kareem, happy to help! Please share your question, and I'll do my best to an…"
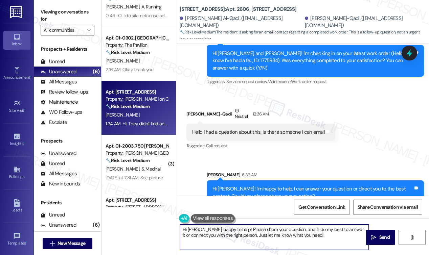
scroll to position [0, 0]
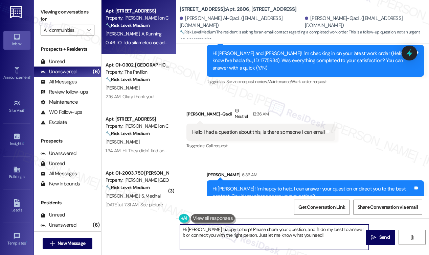
click at [119, 24] on strong "🔧 Risk Level: Medium" at bounding box center [127, 25] width 44 height 6
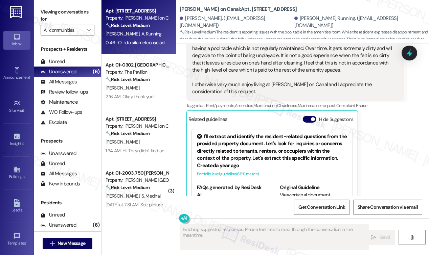
scroll to position [613, 0]
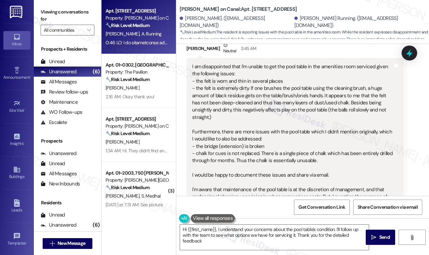
type textarea "Hi {{first_name}}, I understand your concerns about the pool table's condition.…"
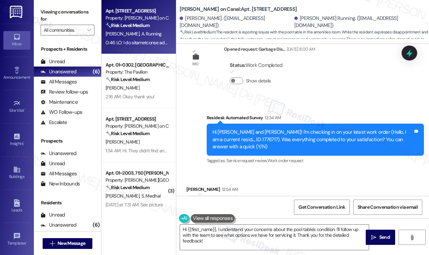
scroll to position [162, 0]
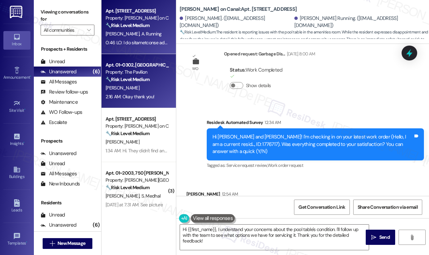
click at [158, 93] on div "2:16 AM: Okay thank you! 2:16 AM: Okay thank you!" at bounding box center [137, 97] width 64 height 8
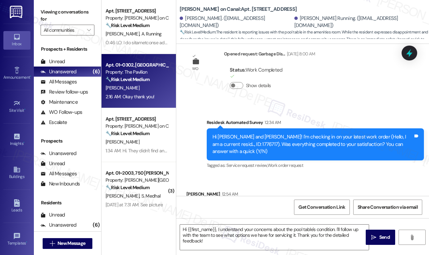
type textarea "Fetching suggested responses. Please feel free to read through the conversation…"
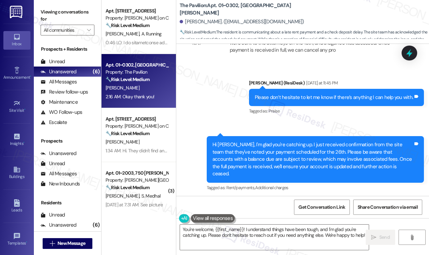
scroll to position [4886, 0]
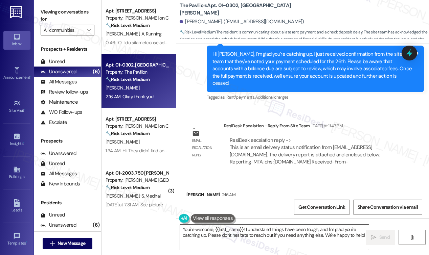
click at [271, 243] on textarea "You're welcome, {{first_name}}! I understand things have been tough, and I'm gl…" at bounding box center [274, 237] width 189 height 25
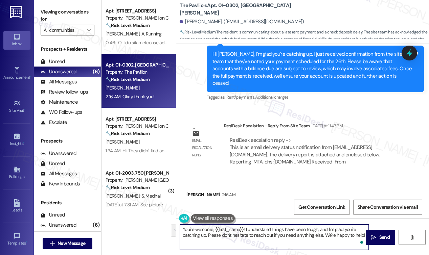
drag, startPoint x: 337, startPoint y: 235, endPoint x: 161, endPoint y: 224, distance: 176.1
click at [161, 224] on div "Apt. 1311, 350 N Canal St Property: Cassidy on Canal 🔧 Risk Level: Medium The r…" at bounding box center [264, 127] width 327 height 255
click at [264, 246] on textarea "You're welcome, {{first_name}}! I understand things have been tough, and I'm gl…" at bounding box center [274, 237] width 189 height 25
drag, startPoint x: 337, startPoint y: 235, endPoint x: 214, endPoint y: 230, distance: 122.5
click at [214, 230] on textarea "You're welcome, {{first_name}}! I understand things have been tough, and I'm gl…" at bounding box center [274, 237] width 189 height 25
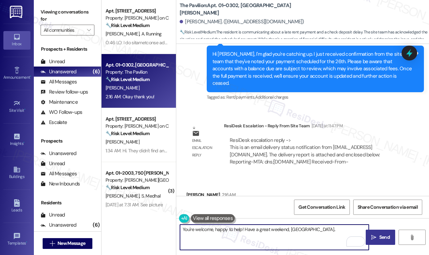
type textarea "You're welcome, happy to help! Have a great weekend, Kamryn.."
click at [381, 239] on span "Send" at bounding box center [384, 237] width 10 height 7
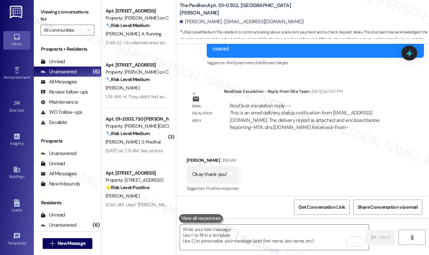
scroll to position [4933, 0]
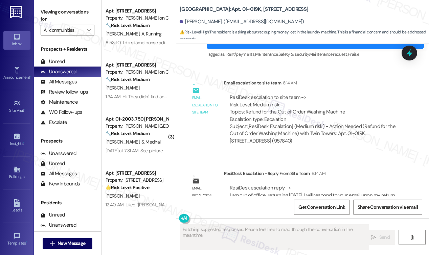
scroll to position [9596, 0]
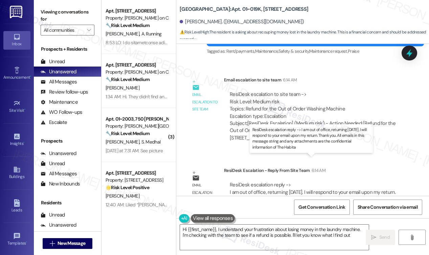
type textarea "Hi {{first_name}}, I understand your frustration about losing money in the laun…"
drag, startPoint x: 225, startPoint y: 123, endPoint x: 382, endPoint y: 156, distance: 160.2
click at [225, 123] on div "Email escalation to site team Email escalation to site team 6:14 AM ResiDesk es…" at bounding box center [294, 111] width 227 height 80
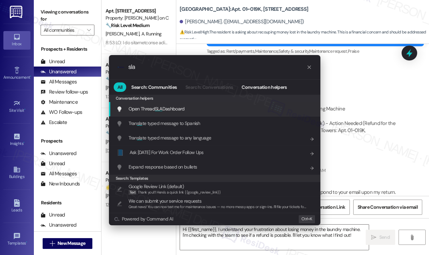
click at [177, 111] on span "Open Thread SLA Dashboard" at bounding box center [156, 109] width 56 height 6
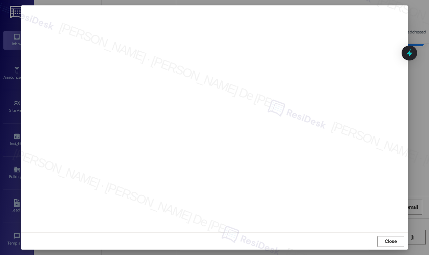
scroll to position [3, 0]
click at [388, 241] on span "Close" at bounding box center [390, 241] width 12 height 7
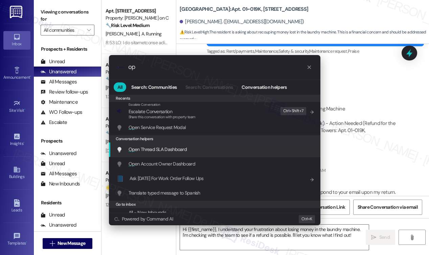
click at [159, 153] on span "Op en Thread SLA Dashboard" at bounding box center [157, 149] width 58 height 7
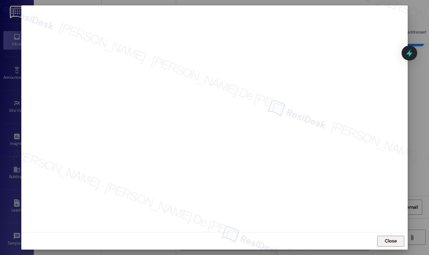
click at [392, 241] on span "Close" at bounding box center [390, 241] width 12 height 7
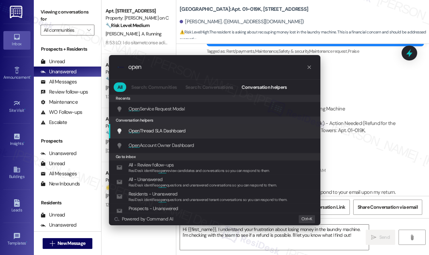
click at [201, 134] on div "Open Thread SLA Dashboard Add shortcut" at bounding box center [215, 130] width 198 height 7
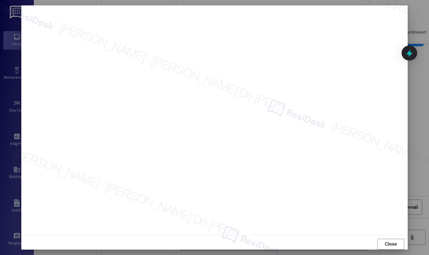
scroll to position [9643, 0]
click at [383, 239] on span "Close" at bounding box center [390, 244] width 15 height 10
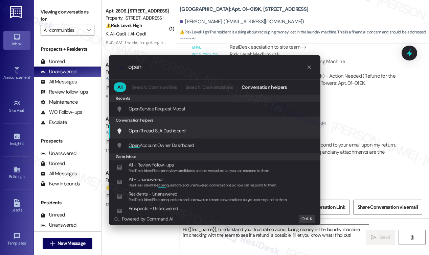
type input "open"
click at [144, 131] on span "Open Thread SLA Dashboard" at bounding box center [156, 131] width 57 height 6
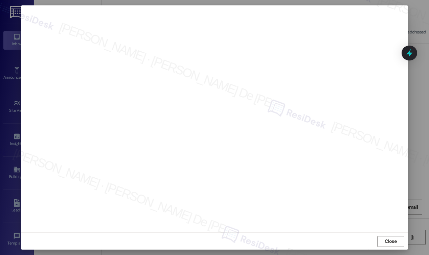
scroll to position [3, 0]
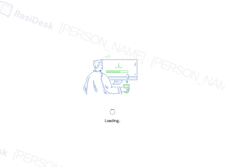
scroll to position [3140, 0]
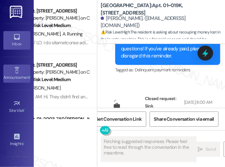
scroll to position [12998, 0]
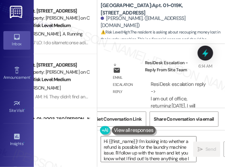
type textarea "Hi {{first_name}}! I'm looking into whether a refund is possible for the laundr…"
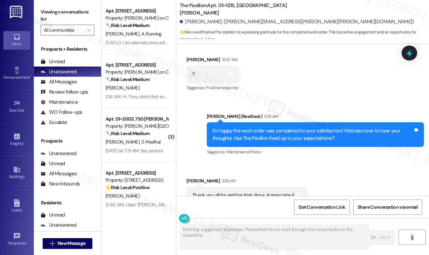
scroll to position [3921, 0]
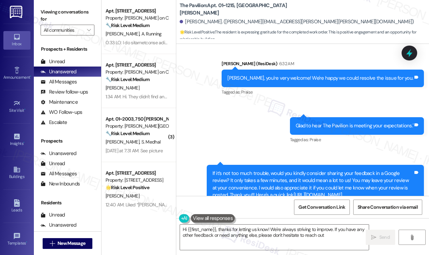
type textarea "Hi {{first_name}}, thanks for letting us know! We're always striving to improve…"
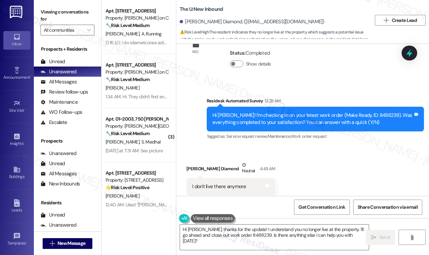
scroll to position [2678, 0]
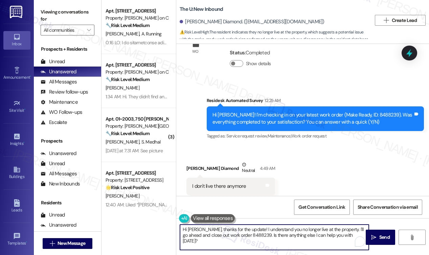
drag, startPoint x: 352, startPoint y: 239, endPoint x: 167, endPoint y: 217, distance: 186.2
click at [168, 217] on div "Apt. 1311, 350 N Canal St Property: Cassidy on Canal 🔧 Risk Level: Medium The r…" at bounding box center [264, 127] width 327 height 255
click at [338, 245] on textarea "Hi Kea Lani, thanks for the update! I understand you no longer live at the prop…" at bounding box center [274, 237] width 189 height 25
drag, startPoint x: 352, startPoint y: 236, endPoint x: 135, endPoint y: 227, distance: 216.5
click at [135, 227] on div "Apt. 1311, 350 N Canal St Property: Cassidy on Canal 🔧 Risk Level: Medium The r…" at bounding box center [264, 127] width 327 height 255
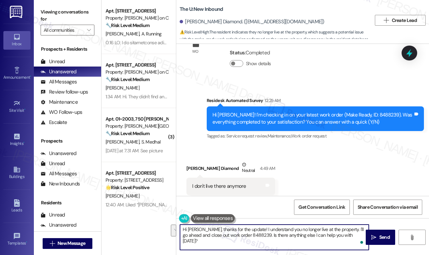
paste textarea "Please reply STOP to stop receiving texts from this number."
type textarea "Please reply STOP to stop receiving texts from this number."
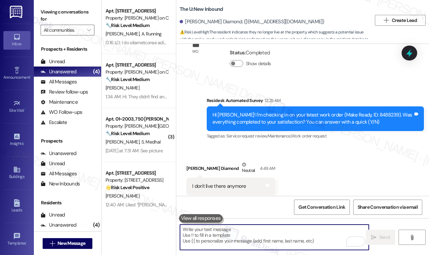
click at [266, 241] on textarea "To enrich screen reader interactions, please activate Accessibility in Grammarl…" at bounding box center [274, 237] width 189 height 25
click at [286, 175] on div "Received via SMS Kea Lani Diamond Neutral 4:49 AM I don't live there anymore Ta…" at bounding box center [302, 178] width 253 height 64
click at [263, 234] on textarea "To enrich screen reader interactions, please activate Accessibility in Grammarl…" at bounding box center [274, 237] width 189 height 25
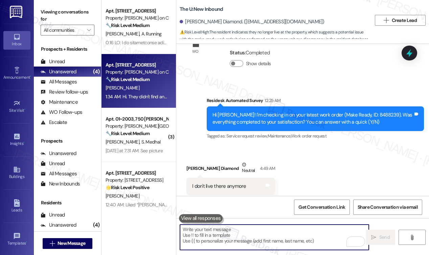
click at [137, 67] on div "Apt. [STREET_ADDRESS]" at bounding box center [136, 65] width 63 height 7
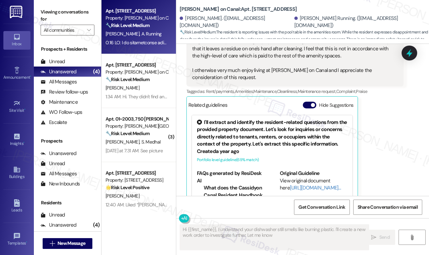
scroll to position [613, 0]
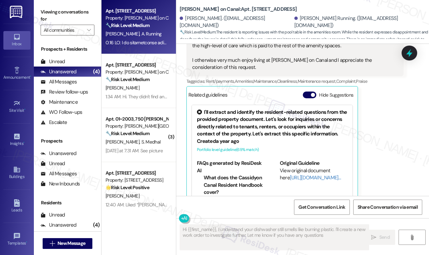
type textarea "Hi {{first_name}}, I understand your dishwasher still smells like burning plast…"
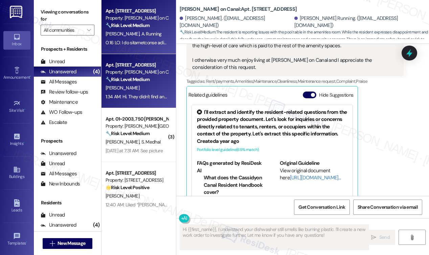
click at [126, 82] on strong "🔧 Risk Level: Medium" at bounding box center [127, 79] width 44 height 6
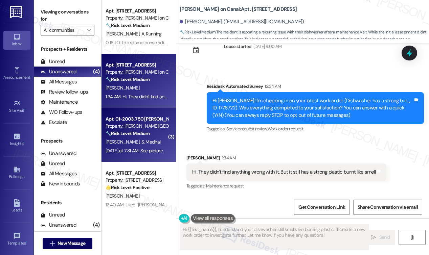
scroll to position [9, 0]
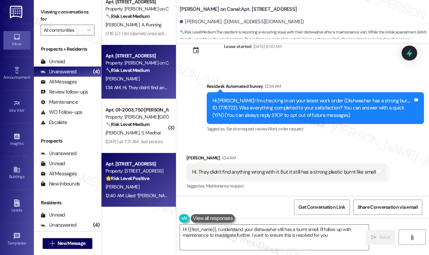
type textarea "Hi {{first_name}}, I understand your dishwasher still has a burnt smell. I'll f…"
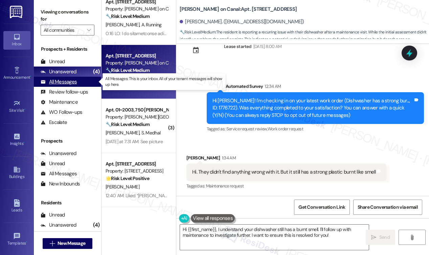
click at [62, 82] on div "All Messages" at bounding box center [59, 81] width 36 height 7
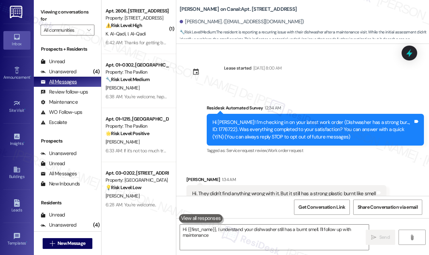
scroll to position [22, 0]
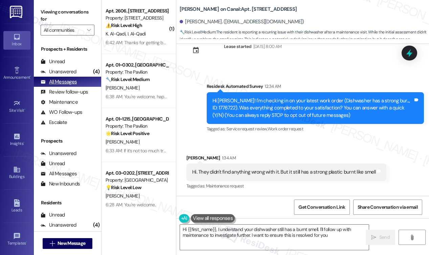
type textarea "Hi {{first_name}}, I understand your dishwasher still has a burnt smell. I'll f…"
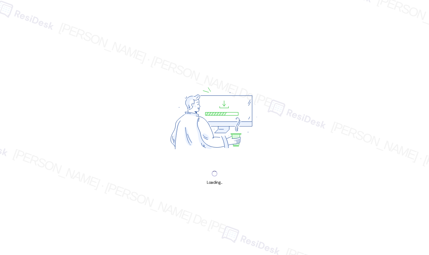
scroll to position [3079, 0]
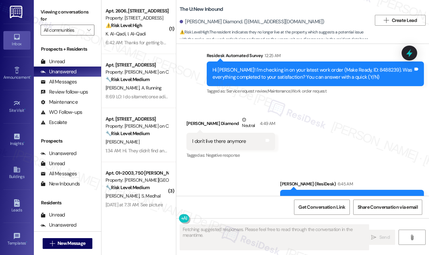
scroll to position [2725, 0]
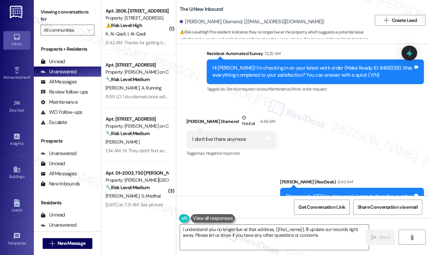
type textarea "I understand you no longer live at that address, {{first_name}}. I'll update ou…"
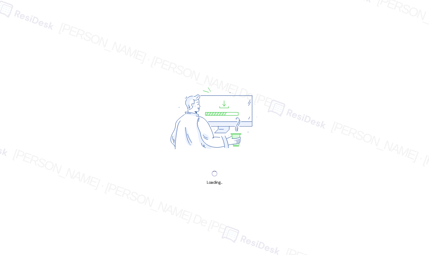
scroll to position [3079, 0]
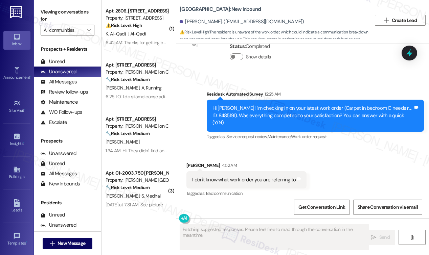
scroll to position [788, 0]
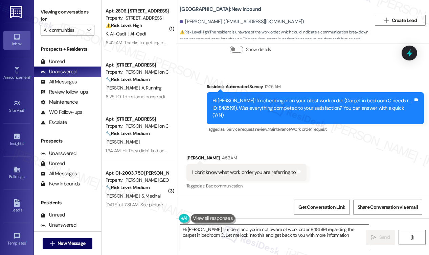
type textarea "Hi [PERSON_NAME], I understand you're not aware of work order 8485191 regarding…"
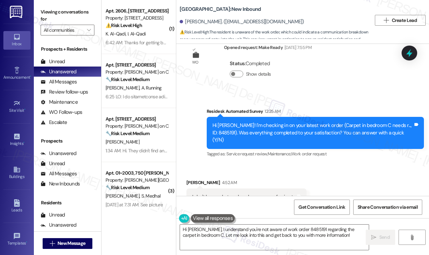
scroll to position [789, 0]
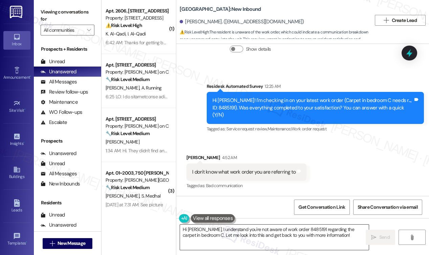
click at [342, 237] on textarea "Hi [PERSON_NAME], I understand you're not aware of work order 8485191 regarding…" at bounding box center [274, 237] width 189 height 25
click at [371, 239] on icon "" at bounding box center [373, 237] width 5 height 5
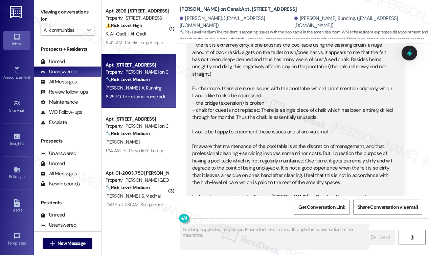
scroll to position [432, 0]
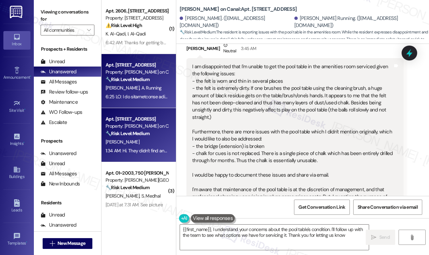
type textarea "{{first_name}}, I understand your concerns about the pool table's condition. I'…"
click at [149, 131] on strong "🔧 Risk Level: Medium" at bounding box center [127, 133] width 44 height 6
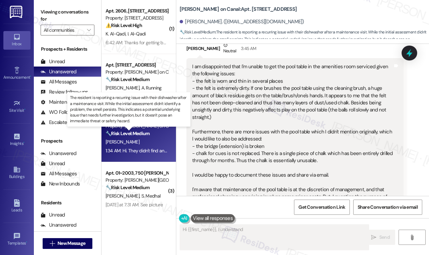
scroll to position [22, 0]
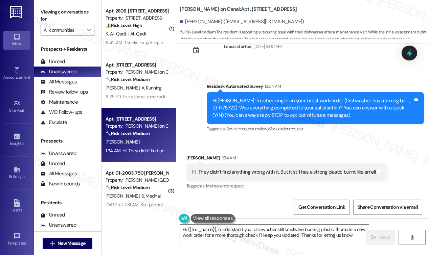
type textarea "Hi {{first_name}}, I understand your dishwasher still smells like burning plast…"
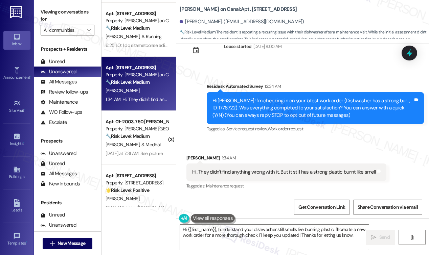
scroll to position [63, 0]
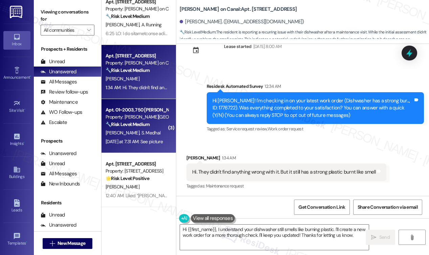
click at [141, 140] on div "[DATE] at 7:31 AM: See picture [DATE] at 7:31 AM: See picture" at bounding box center [133, 142] width 57 height 6
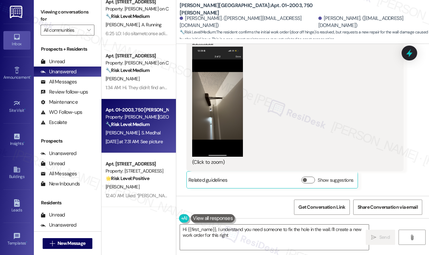
scroll to position [556, 0]
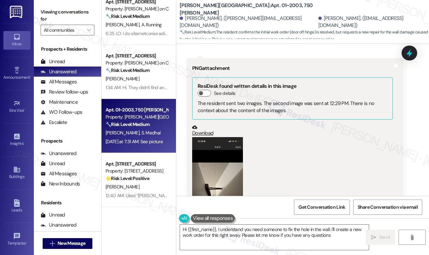
type textarea "Hi {{first_name}}, I understand you need someone to fix the hole in the wall. I…"
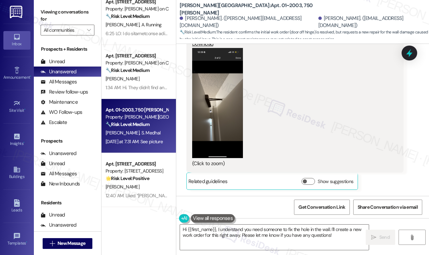
scroll to position [646, 0]
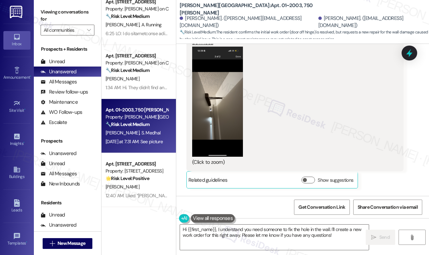
click at [216, 90] on button "Zoom image" at bounding box center [217, 102] width 51 height 110
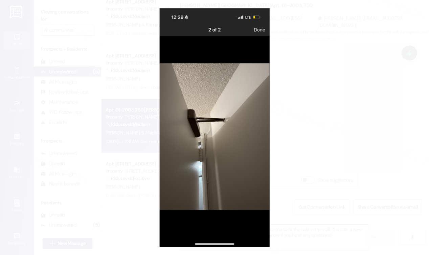
click at [220, 169] on button "Unzoom image" at bounding box center [214, 127] width 429 height 255
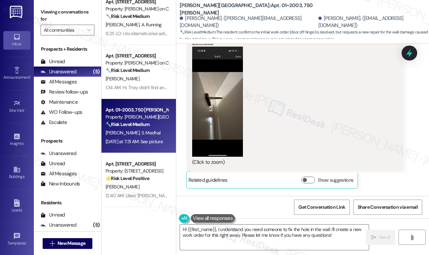
click at [210, 159] on div "(Click to zoom)" at bounding box center [292, 162] width 200 height 7
click at [284, 112] on div "(Click to zoom)" at bounding box center [292, 107] width 200 height 120
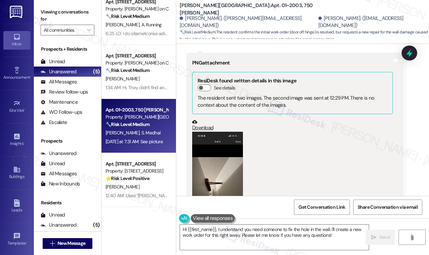
scroll to position [556, 0]
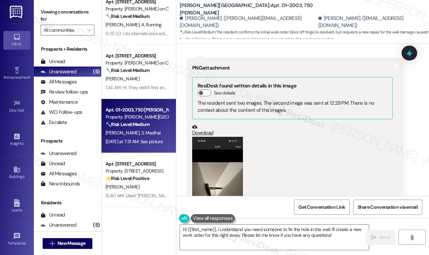
click at [203, 82] on div "ResiDesk found written details in this image See details The resident sent two …" at bounding box center [292, 98] width 200 height 43
click at [203, 90] on button "See details" at bounding box center [204, 93] width 14 height 7
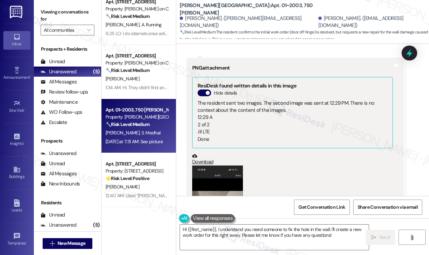
scroll to position [737, 0]
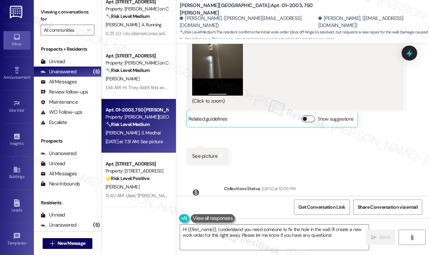
click at [307, 116] on button "Show suggestions" at bounding box center [308, 119] width 14 height 7
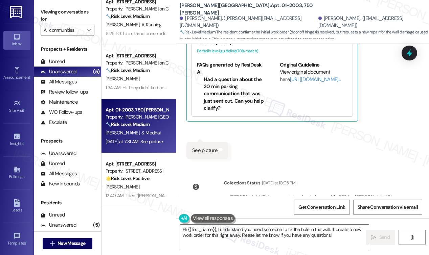
scroll to position [867, 0]
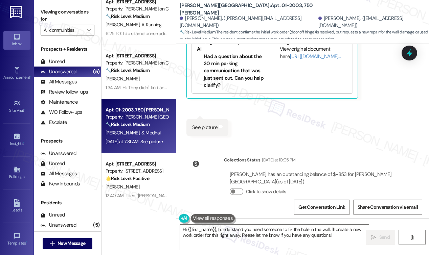
click at [214, 124] on div "See picture" at bounding box center [204, 127] width 25 height 7
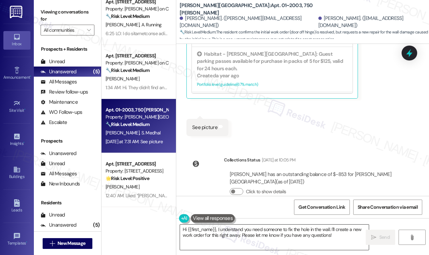
click at [337, 238] on textarea "Hi {{first_name}}, I understand you need someone to fix the hole in the wall. I…" at bounding box center [274, 237] width 189 height 25
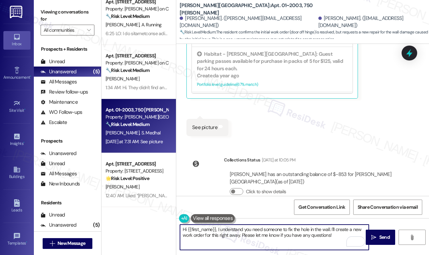
click at [348, 228] on textarea "Hi {{first_name}}, I understand you need someone to fix the hole in the wall. I…" at bounding box center [274, 237] width 189 height 25
type textarea "ns!"
drag, startPoint x: 338, startPoint y: 234, endPoint x: 330, endPoint y: 233, distance: 7.6
click at [330, 232] on textarea "Hi {{first_name}}, I understand you need someone to fix the hole in the wall. I…" at bounding box center [274, 237] width 189 height 25
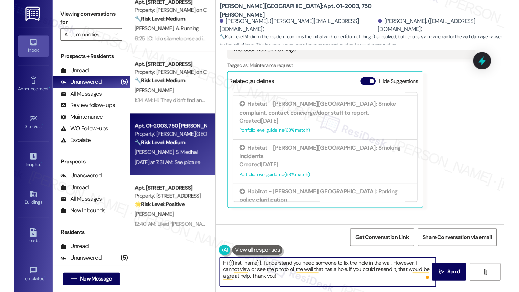
scroll to position [416, 0]
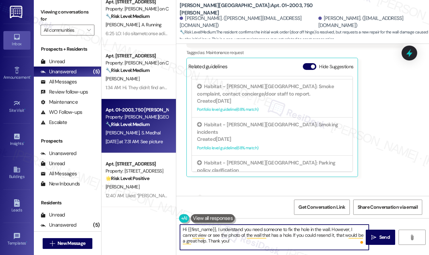
click at [215, 229] on textarea "Hi {{first_name}}, I understand you need someone to fix the hole in the wall. H…" at bounding box center [274, 237] width 189 height 25
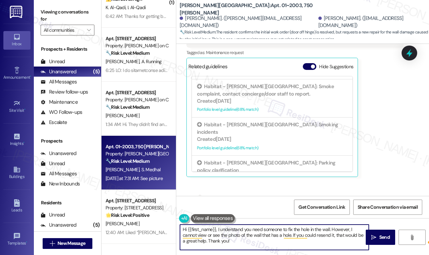
scroll to position [26, 0]
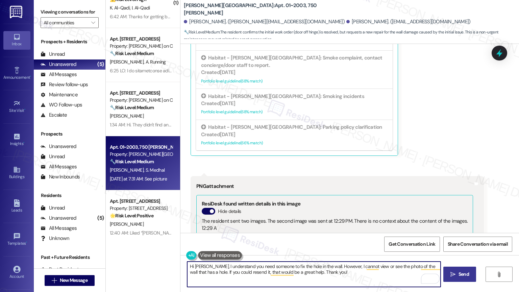
type textarea "Hi [PERSON_NAME], I understand you need someone to fix the hole in the wall. Ho…"
click at [428, 255] on span "Send" at bounding box center [464, 274] width 10 height 7
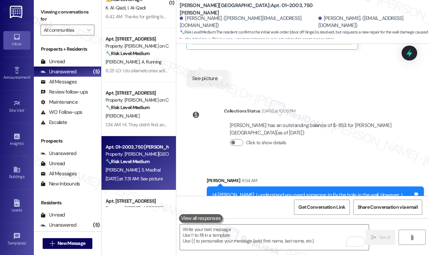
scroll to position [929, 0]
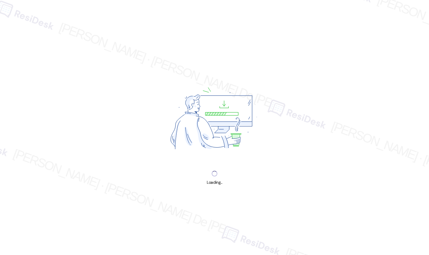
scroll to position [3079, 0]
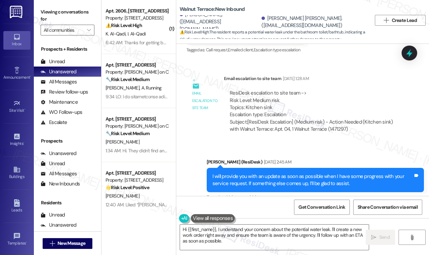
scroll to position [2112, 0]
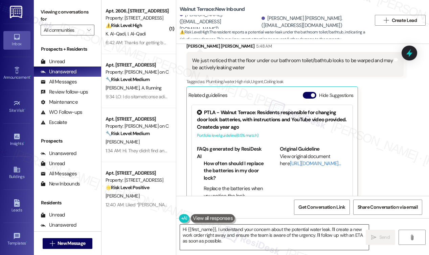
click at [313, 237] on textarea "Hi {{first_name}}, I understand your concern about the potential water leak. I'…" at bounding box center [274, 237] width 189 height 25
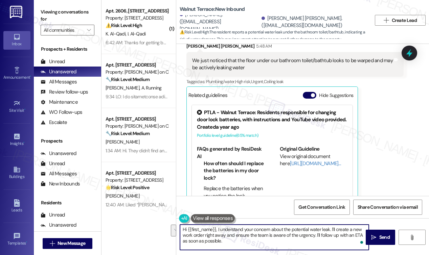
drag, startPoint x: 225, startPoint y: 236, endPoint x: 302, endPoint y: 247, distance: 77.5
click at [302, 247] on textarea "Hi {{first_name}}, I understand your concern about the potential water leak. I'…" at bounding box center [274, 237] width 189 height 25
click at [381, 159] on div "[PERSON_NAME] [PERSON_NAME] 5:48 AM We just noticed that the floor under our ba…" at bounding box center [294, 125] width 217 height 164
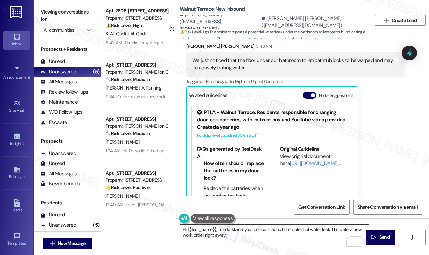
click at [275, 233] on textarea "Hi {{first_name}}, I understand your concern about the potential water leak. I'…" at bounding box center [274, 237] width 189 height 25
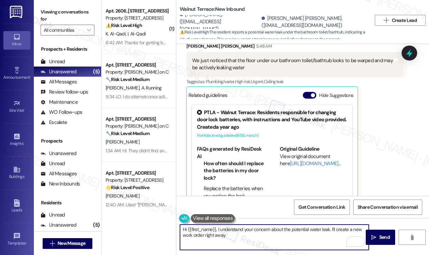
click at [267, 237] on textarea "Hi {{first_name}}, I understand your concern about the potential water leak. I'…" at bounding box center [274, 237] width 189 height 25
type textarea "Hi {{first_name}}, I understand your concern about the potential water leak. I'…"
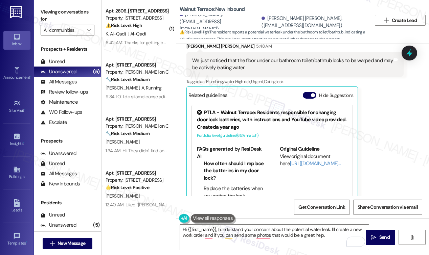
click at [376, 125] on div "[PERSON_NAME] [PERSON_NAME] 5:48 AM We just noticed that the floor under our ba…" at bounding box center [294, 125] width 217 height 164
click at [330, 235] on textarea "Hi {{first_name}}, I understand your concern about the potential water leak. I'…" at bounding box center [274, 237] width 189 height 25
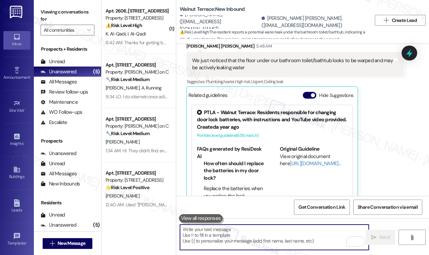
paste textarea "Do we have your permission to enter during your absence? Do you have pets that …"
type textarea "Do we have your permission to enter during your absence? Do you have pets that …"
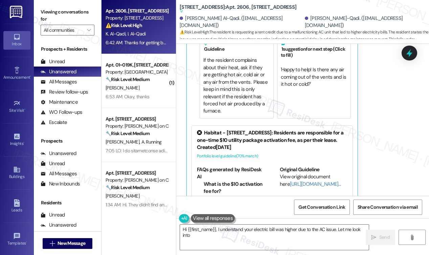
scroll to position [548, 0]
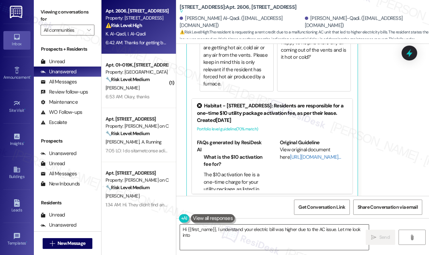
click at [360, 230] on textarea "Hi {{first_name}}, I understand your electric bill was higher due to the AC iss…" at bounding box center [274, 237] width 189 height 25
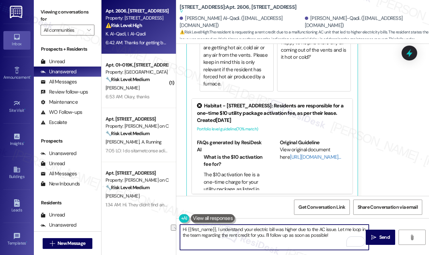
drag, startPoint x: 332, startPoint y: 235, endPoint x: 272, endPoint y: 245, distance: 60.2
click at [272, 245] on textarea "Hi {{first_name}}, I understand your electric bill was higher due to the AC iss…" at bounding box center [274, 237] width 189 height 25
drag, startPoint x: 269, startPoint y: 234, endPoint x: 331, endPoint y: 234, distance: 61.9
click at [331, 234] on textarea "Hi {{first_name}}, I understand your electric bill was higher due to the AC iss…" at bounding box center [274, 237] width 189 height 25
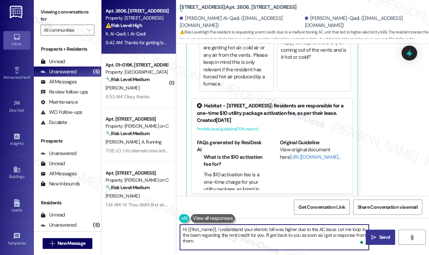
type textarea "Hi {{first_name}}, I understand your electric bill was higher due to the AC iss…"
click at [381, 238] on span "Send" at bounding box center [384, 237] width 10 height 7
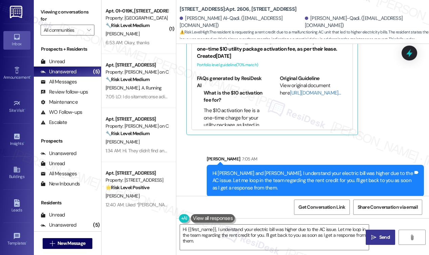
scroll to position [555, 0]
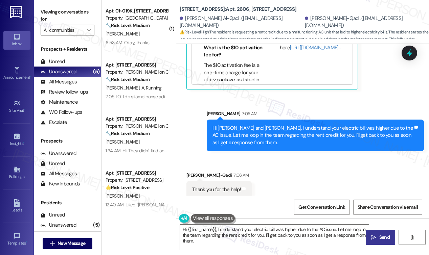
click at [291, 178] on div "Received via SMS [PERSON_NAME]-Qadi 7:06 AM Thank you for the help! Tags and no…" at bounding box center [302, 180] width 253 height 47
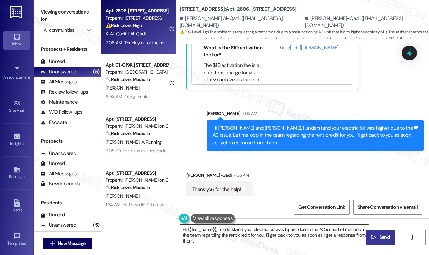
click at [265, 241] on textarea "Hi {{first_name}}, I understand your electric bill was higher due to the AC iss…" at bounding box center [274, 237] width 189 height 25
drag, startPoint x: 244, startPoint y: 252, endPoint x: 187, endPoint y: 232, distance: 60.9
click at [184, 231] on div "Hi {{first_name}}, I understand your electric bill was higher due to the AC iss…" at bounding box center [302, 243] width 253 height 51
type textarea "."
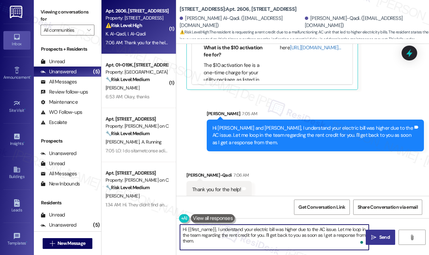
drag, startPoint x: 215, startPoint y: 240, endPoint x: 157, endPoint y: 221, distance: 61.0
click at [160, 223] on div "( 1 ) Apt. 2606, [STREET_ADDRESS] Property: [STREET_ADDRESS] ⚠️ Risk Level: Hig…" at bounding box center [264, 127] width 327 height 255
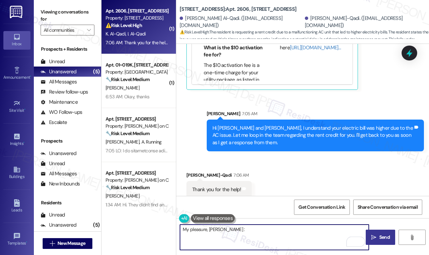
type textarea "My pleasure, [PERSON_NAME] :)"
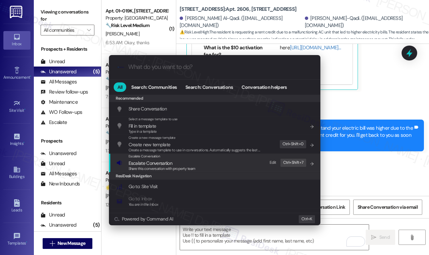
click at [158, 166] on span "Share this conversation with property team" at bounding box center [161, 168] width 67 height 5
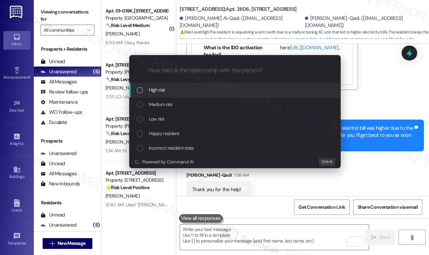
click at [170, 93] on div "High risk" at bounding box center [236, 89] width 198 height 7
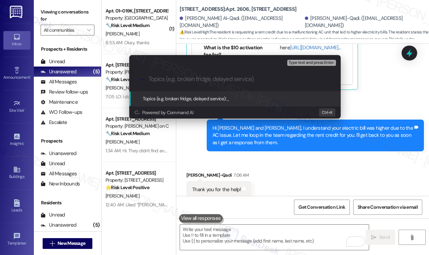
click at [198, 83] on div ".cls-1{fill:#0a055f;}.cls-2{fill:#0cc4c4;} resideskLogoBlueOrange" at bounding box center [234, 79] width 211 height 24
click at [198, 80] on input "Topics (e.g. broken fridge, delayed service)" at bounding box center [240, 79] width 184 height 7
type input "E"
click at [166, 78] on input "Rent adjustment Req" at bounding box center [237, 79] width 178 height 7
click at [195, 77] on input "Rent adjustment Req" at bounding box center [237, 79] width 178 height 7
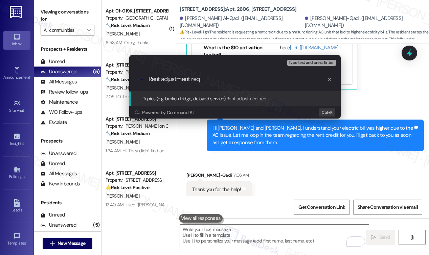
click at [212, 79] on input "Rent adjustment req" at bounding box center [237, 79] width 178 height 7
type input "Rent adjustment request due to AC Issue"
click at [310, 59] on div "Type text and press Enter." at bounding box center [312, 62] width 50 height 9
click at [308, 63] on span "Type text and press Enter." at bounding box center [311, 63] width 46 height 5
click at [306, 62] on span "Type text and press Enter." at bounding box center [311, 63] width 46 height 5
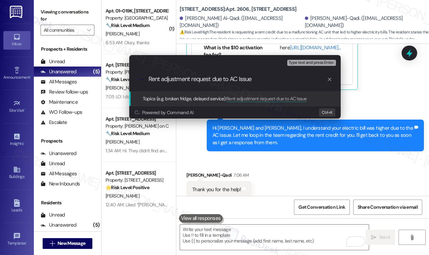
click at [300, 64] on span "Type text and press Enter." at bounding box center [311, 63] width 46 height 5
click at [305, 61] on span "Type text and press Enter." at bounding box center [311, 63] width 46 height 5
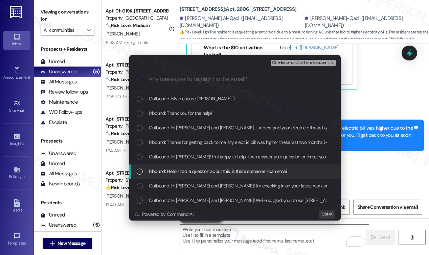
click at [217, 174] on span "Inbound: Hello I had a question about this, is there someone I can email" at bounding box center [218, 171] width 139 height 7
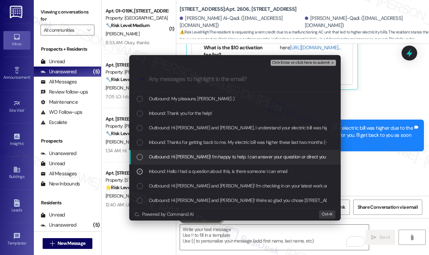
click at [238, 153] on span "Outbound: Hi Kareem! I'm happy to help. I can answer your question or direct yo…" at bounding box center [296, 156] width 294 height 7
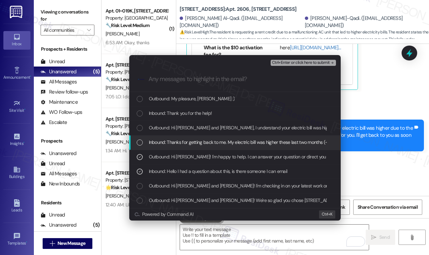
click at [243, 146] on div "Inbound: Thanks for getting back to me. My electric bill was higher these last …" at bounding box center [234, 143] width 211 height 15
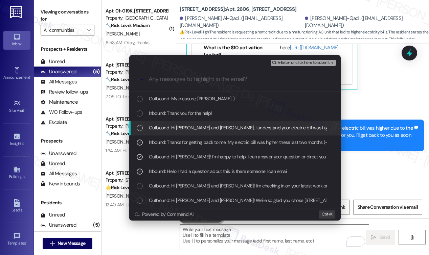
click at [246, 133] on div "Outbound: Hi Imad and Kareem, I understand your electric bill was higher due to…" at bounding box center [234, 128] width 211 height 15
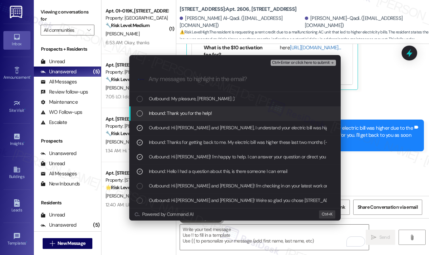
click at [180, 114] on span "Inbound: Thank you for the help!" at bounding box center [180, 113] width 63 height 7
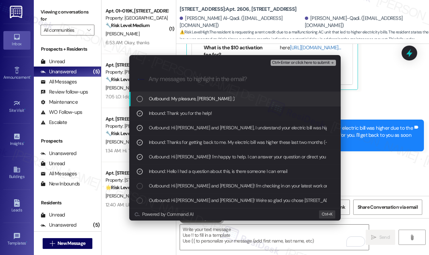
click at [190, 100] on span "Outbound: My pleasure, Kareem. :)" at bounding box center [192, 98] width 86 height 7
click at [293, 61] on span "Ctrl+Enter or click here to submit" at bounding box center [301, 63] width 58 height 5
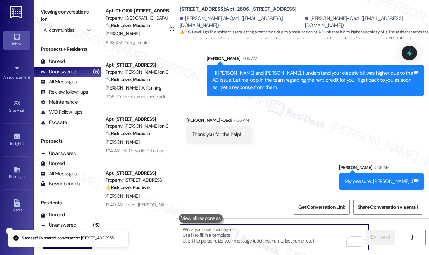
scroll to position [453, 0]
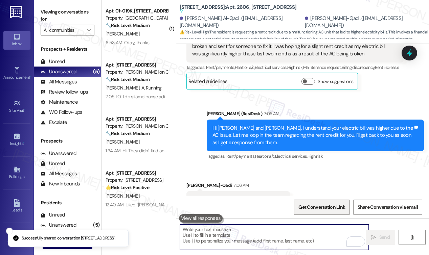
click at [319, 209] on span "Get Conversation Link" at bounding box center [321, 207] width 47 height 7
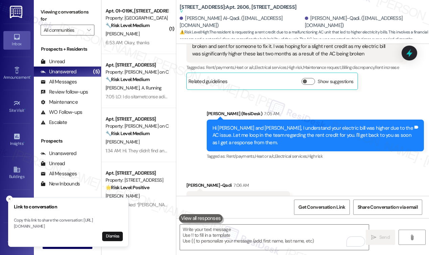
scroll to position [530, 0]
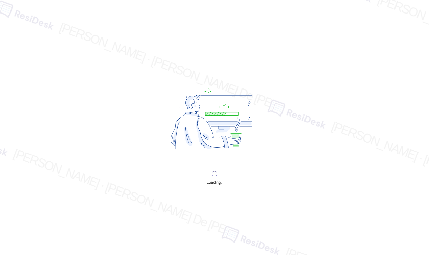
scroll to position [3079, 0]
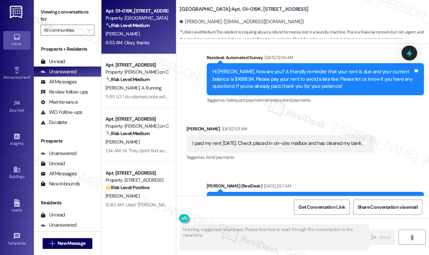
scroll to position [9652, 0]
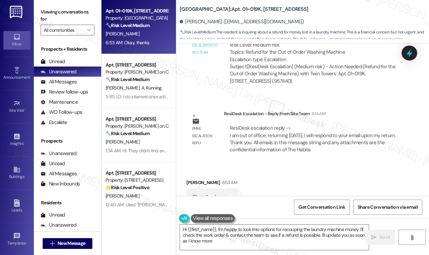
type textarea "Hi {{first_name}}, I'm happy to look into options for recouping the laundry mac…"
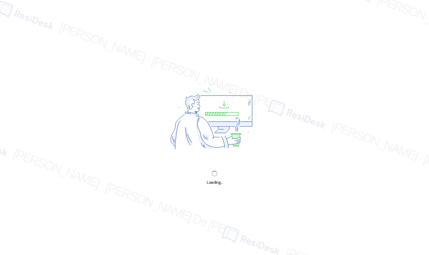
scroll to position [3079, 0]
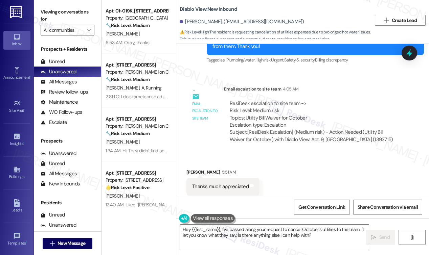
scroll to position [2065, 0]
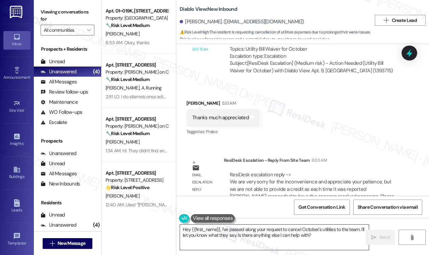
click at [309, 229] on textarea "Hey {{first_name}}, I've passed along your request to cancel October's utilitie…" at bounding box center [274, 237] width 189 height 25
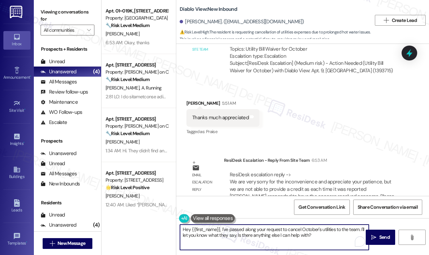
drag, startPoint x: 246, startPoint y: 232, endPoint x: 151, endPoint y: 218, distance: 95.7
click at [151, 218] on div "Apt. 01~019K, [STREET_ADDRESS] Property: Twin Towers 🔧 Risk Level: Medium The r…" at bounding box center [264, 127] width 327 height 255
paste textarea "Matthew, I just got a response from the team. We are very sorry for the inconve…"
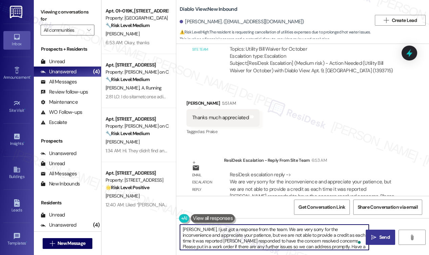
type textarea "Matthew, I just got a response from the team. We are very sorry for the inconve…"
click at [381, 237] on span "Send" at bounding box center [384, 237] width 10 height 7
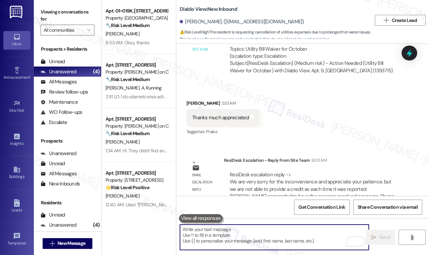
click at [254, 231] on textarea "To enrich screen reader interactions, please activate Accessibility in Grammarl…" at bounding box center [274, 237] width 189 height 25
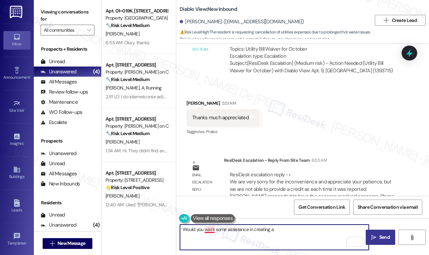
click at [208, 230] on textarea "Would you want some assistance in creating a" at bounding box center [274, 237] width 189 height 25
click at [228, 231] on textarea "Would you like some assistance in creating a" at bounding box center [274, 237] width 189 height 25
click at [280, 234] on textarea "Would you like some assistance in creating a" at bounding box center [274, 237] width 189 height 25
type textarea "Would you like some assistance in creating a"
drag, startPoint x: 287, startPoint y: 230, endPoint x: 151, endPoint y: 235, distance: 135.7
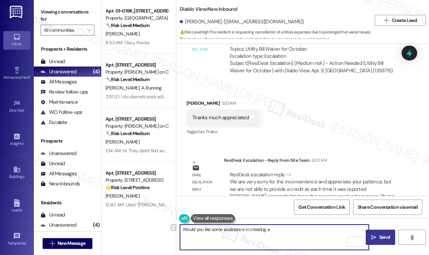
click at [151, 235] on div "Apt. 01~019K, 1649 E. 50th St., Suite 1A Property: Twin Towers 🔧 Risk Level: Me…" at bounding box center [264, 127] width 327 height 255
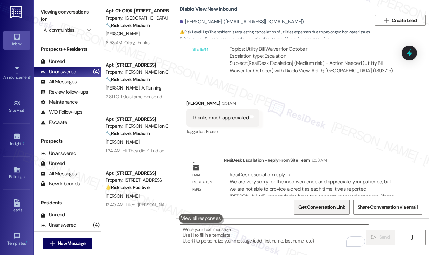
click at [310, 207] on span "Get Conversation Link" at bounding box center [321, 207] width 47 height 7
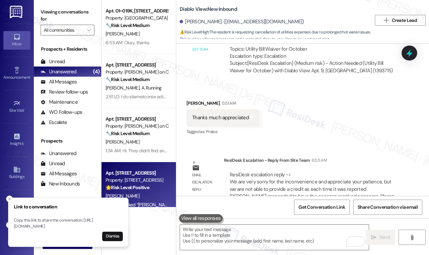
click at [161, 183] on div "Property: [STREET_ADDRESS]" at bounding box center [136, 180] width 63 height 7
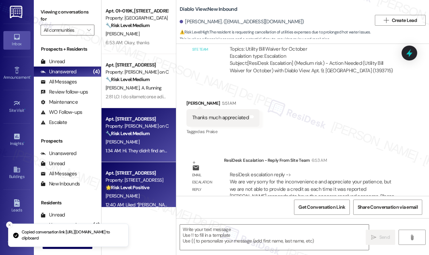
click at [136, 133] on strong "🔧 Risk Level: Medium" at bounding box center [127, 133] width 44 height 6
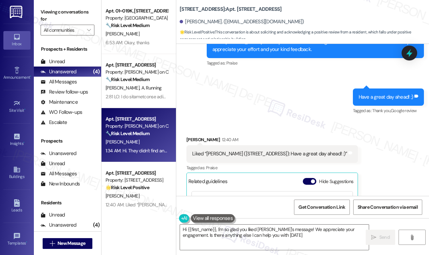
type textarea "Hi {{first_name}}, I'm so glad you liked Sarah's message! We appreciate your en…"
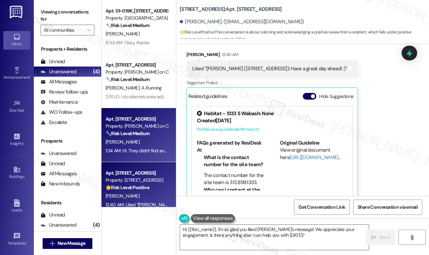
scroll to position [691, 0]
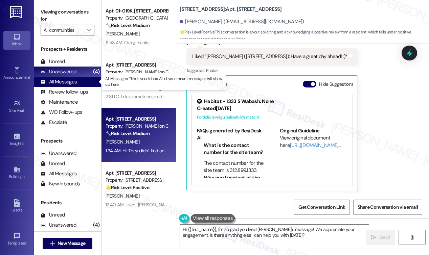
click at [61, 78] on div "All Messages" at bounding box center [59, 81] width 36 height 7
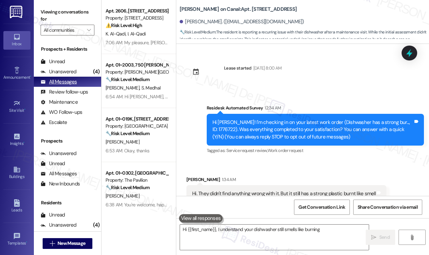
scroll to position [22, 0]
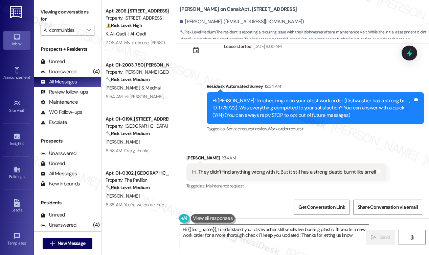
type textarea "Hi {{first_name}}, I understand your dishwasher still smells like burning plast…"
click at [63, 71] on div "Unanswered" at bounding box center [59, 71] width 36 height 7
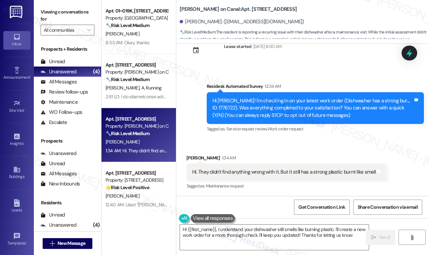
type textarea "Hi {{first_name}}, I understand your dishwasher still smells like burning plast…"
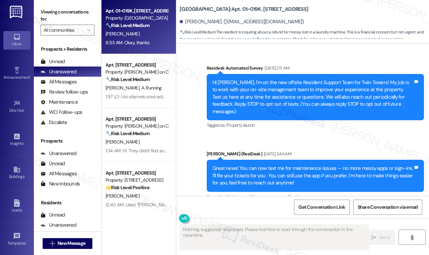
scroll to position [7096, 0]
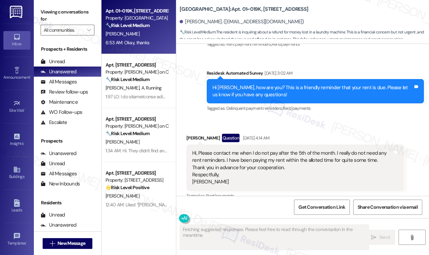
click at [326, 84] on div "Hi Kimberly, how are you? This is a friendly reminder that your rent is due. Pl…" at bounding box center [312, 91] width 200 height 15
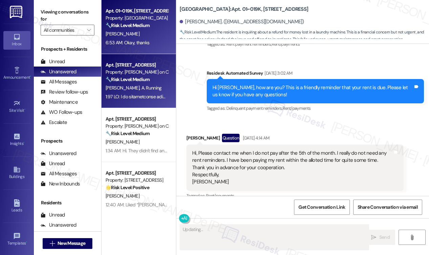
scroll to position [9652, 0]
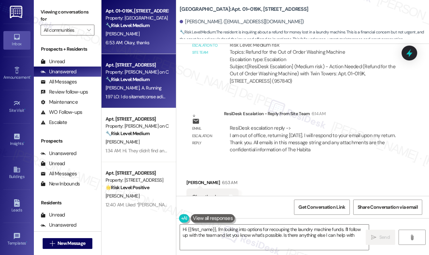
type textarea "Hi {{first_name}}, I'm looking into options for recouping the laundry machine f…"
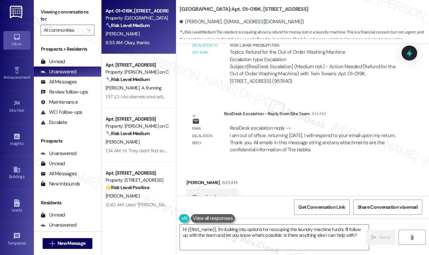
scroll to position [9653, 0]
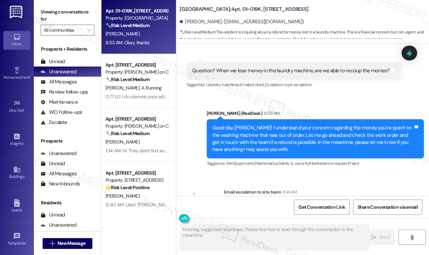
scroll to position [9652, 0]
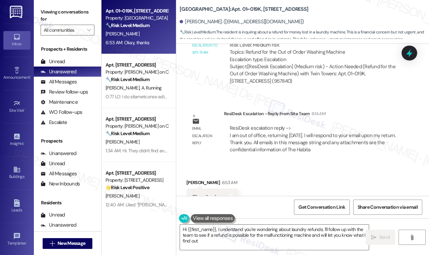
type textarea "Hi {{first_name}}, I understand you're wondering about laundry refunds. I'll fo…"
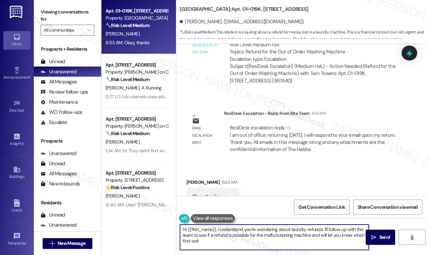
drag, startPoint x: 174, startPoint y: 234, endPoint x: 168, endPoint y: 222, distance: 13.6
click at [168, 222] on div "Apt. 01~019K, [STREET_ADDRESS] Property: Twin Towers 🔧 Risk Level: Medium The r…" at bounding box center [264, 127] width 327 height 255
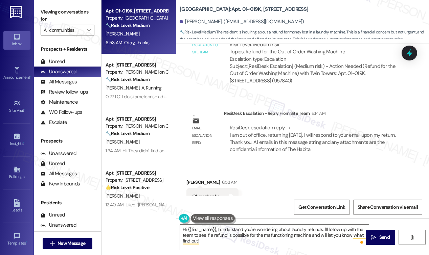
drag, startPoint x: 229, startPoint y: 109, endPoint x: 225, endPoint y: 109, distance: 4.1
click at [225, 119] on div "ResiDesk escalation reply -> I am out of office, returning [DATE]. I will respo…" at bounding box center [314, 138] width 180 height 39
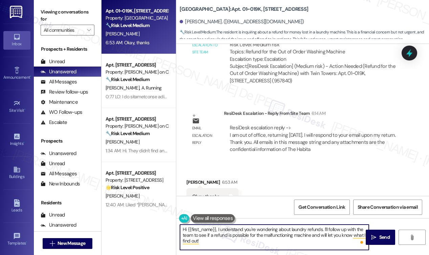
type textarea "!"
drag, startPoint x: 223, startPoint y: 245, endPoint x: 178, endPoint y: 215, distance: 53.9
click at [178, 224] on div "Hi {{first_name}}, I understand you're wondering about laundry refunds. I'll fo…" at bounding box center [270, 237] width 189 height 26
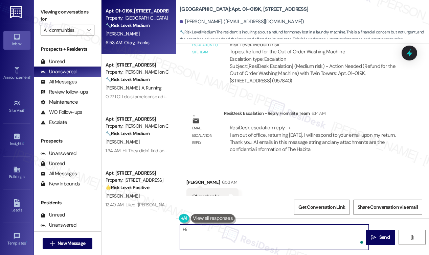
type textarea "H"
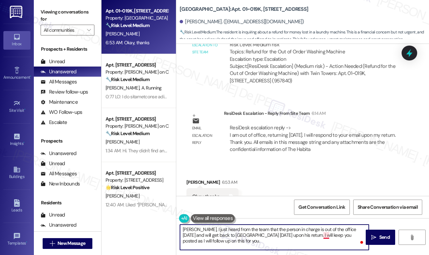
click at [326, 236] on textarea "Kimberly, I just heard from the team that the person in charge is out of the of…" at bounding box center [274, 237] width 189 height 25
click at [208, 239] on textarea "Kimberly, I just heard from the team that the person in charge is out of the of…" at bounding box center [274, 237] width 189 height 25
type textarea "Kimberly, I just heard from the team that the person in charge is out of the of…"
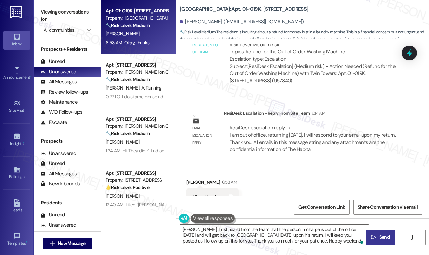
click at [386, 233] on button " Send" at bounding box center [379, 237] width 29 height 15
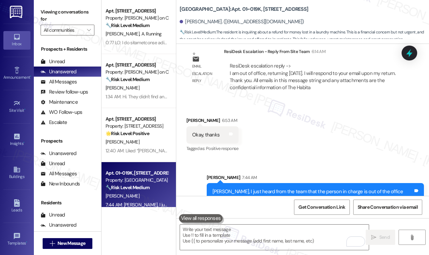
scroll to position [9624, 0]
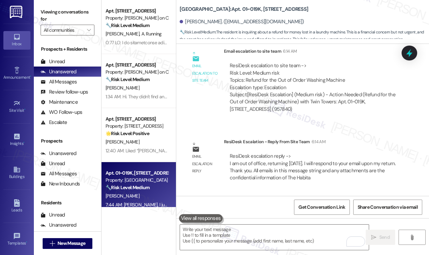
click at [220, 141] on div "Email escalation reply" at bounding box center [205, 158] width 34 height 40
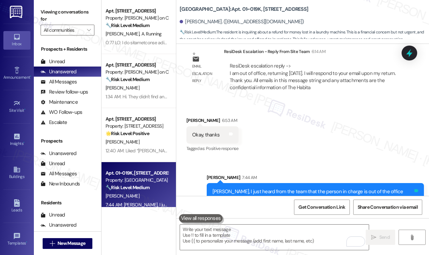
click at [415, 188] on icon at bounding box center [415, 190] width 5 height 5
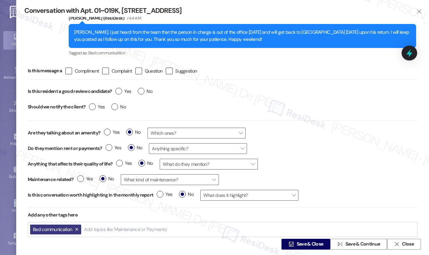
scroll to position [31, 0]
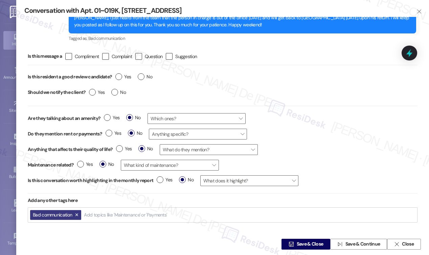
click at [138, 214] on input "Add topics like 'Maintenance' or 'Payments'" at bounding box center [126, 215] width 84 height 6
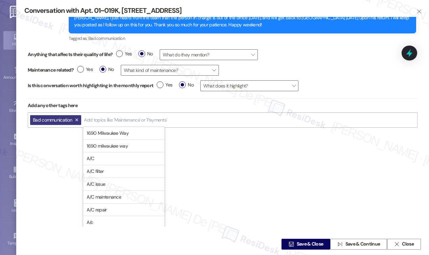
scroll to position [90, 0]
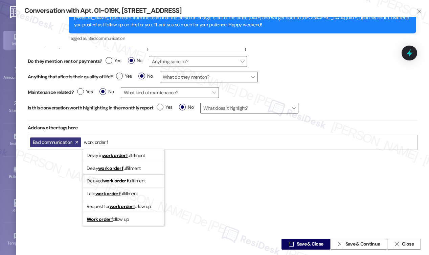
type input "work order fo"
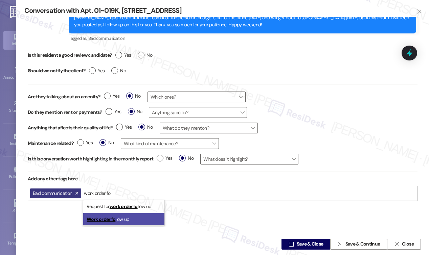
click at [127, 217] on span "Work order fo llow up" at bounding box center [108, 219] width 43 height 6
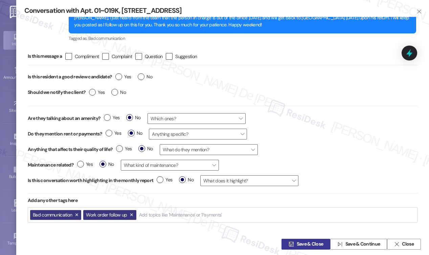
click at [308, 246] on span "Save & Close" at bounding box center [309, 244] width 27 height 7
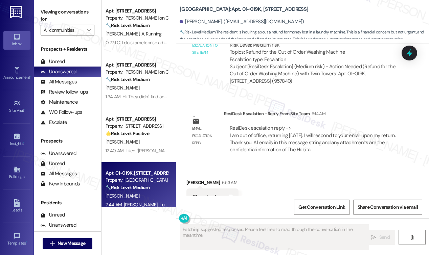
scroll to position [9724, 0]
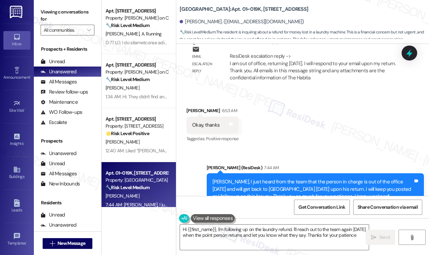
type textarea "Hi {{first_name}}, I'm following up on the laundry refund. I'll reach out to th…"
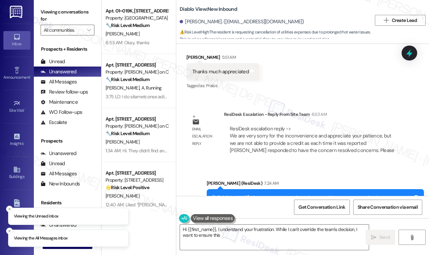
scroll to position [2144, 0]
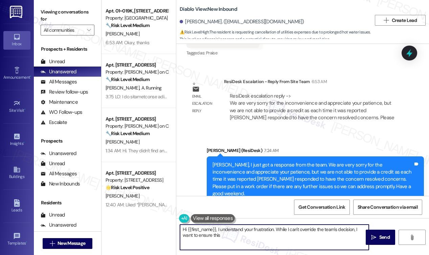
click at [281, 234] on textarea "Hi {{first_name}}, I understand your frustration. While I can't override the te…" at bounding box center [274, 237] width 189 height 25
drag, startPoint x: 351, startPoint y: 236, endPoint x: 153, endPoint y: 224, distance: 197.8
click at [153, 224] on div "Apt. 01~019K, [STREET_ADDRESS] Property: Twin Towers 🔧 Risk Level: Medium The r…" at bounding box center [264, 127] width 327 height 255
click at [182, 229] on textarea "Please let me know if you need assistance in creating a work order." at bounding box center [274, 237] width 189 height 25
drag, startPoint x: 256, startPoint y: 233, endPoint x: 263, endPoint y: 232, distance: 6.8
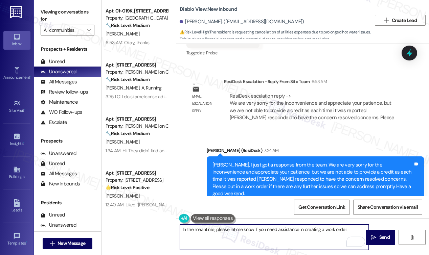
click at [256, 233] on textarea "In the meantime, please let me know if you need assistance in creating a work o…" at bounding box center [274, 237] width 189 height 25
click at [351, 231] on textarea "In the meantime, please let me know if you need assistance in creating a work o…" at bounding box center [274, 237] width 189 height 25
type textarea "In the meantime, please let me know if you need assistance in creating a work o…"
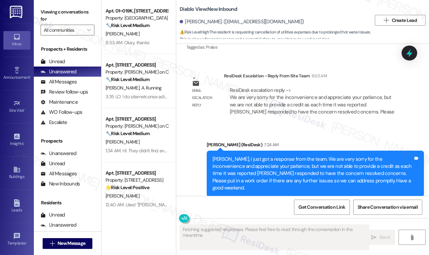
scroll to position [2199, 0]
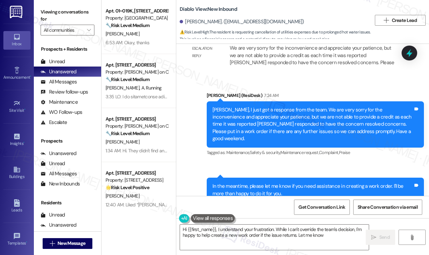
type textarea "Hi {{first_name}}, I understand your frustration. While I can't override the te…"
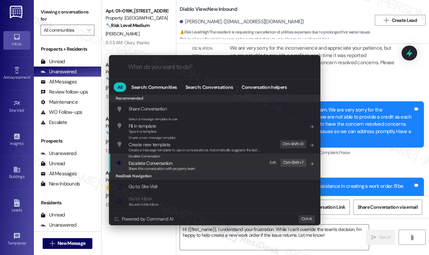
click at [253, 156] on div "Escalate Conversation Escalate Conversation Share this conversation with proper…" at bounding box center [215, 163] width 198 height 18
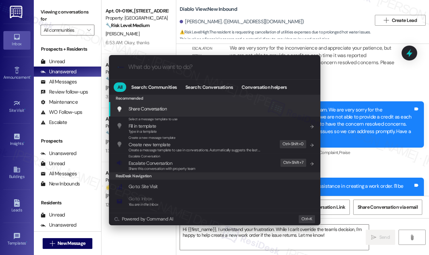
click at [234, 67] on input "What do you want to do?" at bounding box center [220, 67] width 184 height 7
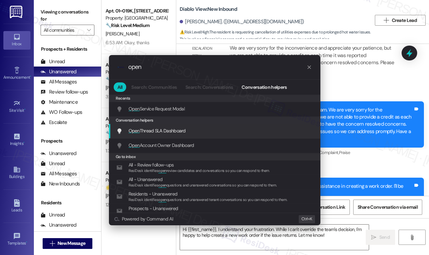
type input "open"
click at [219, 135] on div "Open Thread SLA Dashboard Add shortcut" at bounding box center [214, 131] width 211 height 15
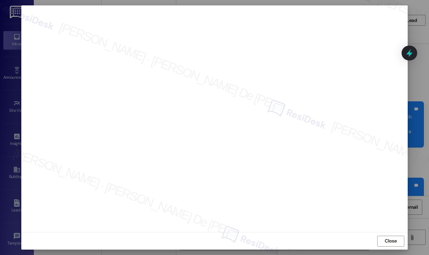
scroll to position [0, 0]
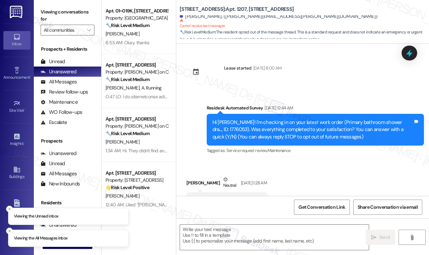
scroll to position [137, 0]
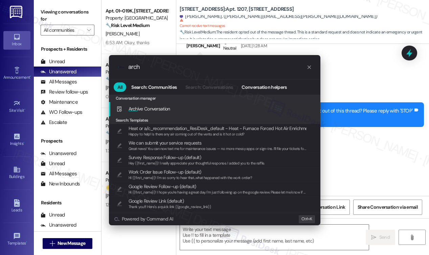
type input "arch"
click at [172, 108] on div "Arch ive Conversation Add shortcut" at bounding box center [215, 108] width 198 height 7
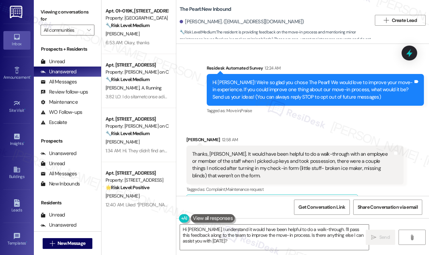
scroll to position [123, 0]
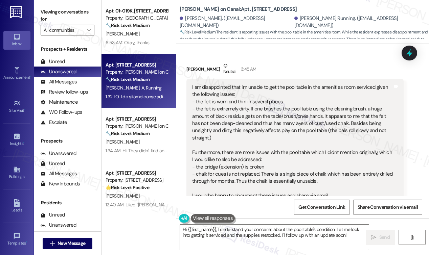
scroll to position [613, 0]
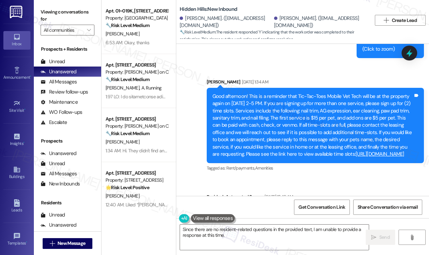
scroll to position [12845, 0]
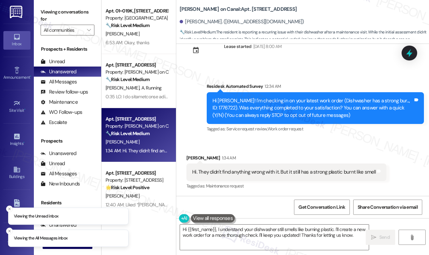
scroll to position [22, 0]
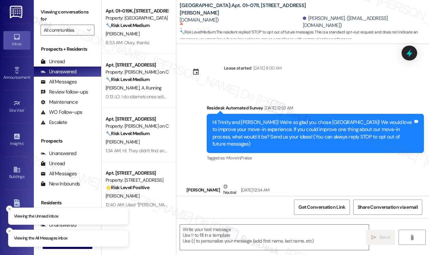
scroll to position [163, 0]
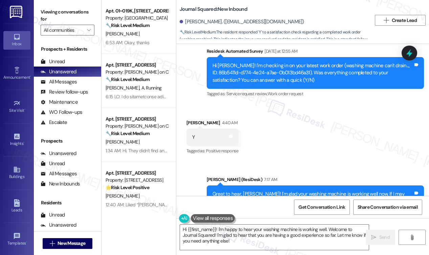
scroll to position [5890, 0]
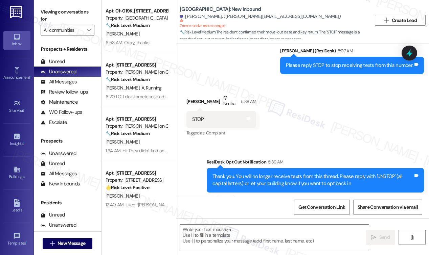
scroll to position [4454, 0]
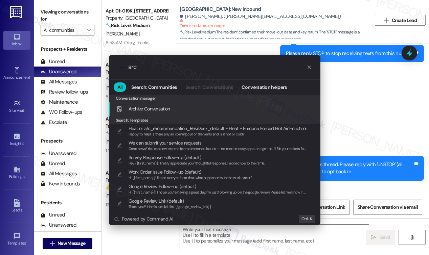
type input "arc"
click at [181, 110] on div "Arc hive Conversation Add shortcut" at bounding box center [215, 108] width 198 height 7
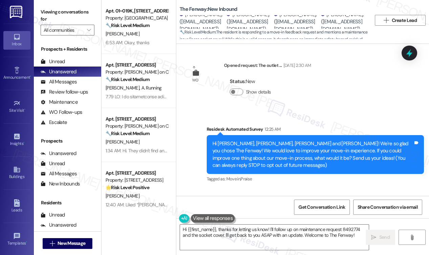
scroll to position [89, 0]
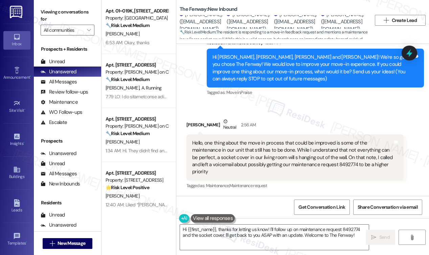
click at [183, 62] on div "Survey, sent via SMS Residesk Automated Survey 12:25 AM Hi Greta, Rachel, Ellie…" at bounding box center [302, 63] width 253 height 79
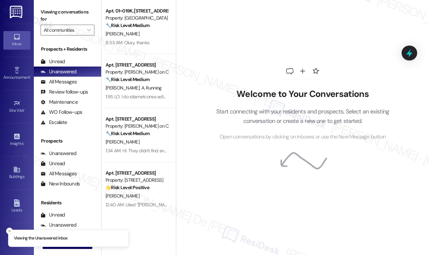
scroll to position [3079, 0]
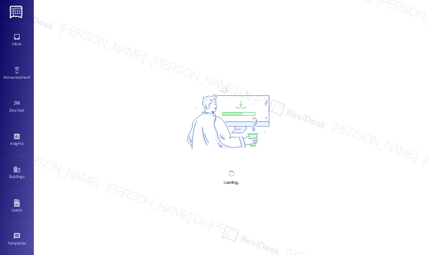
scroll to position [3079, 0]
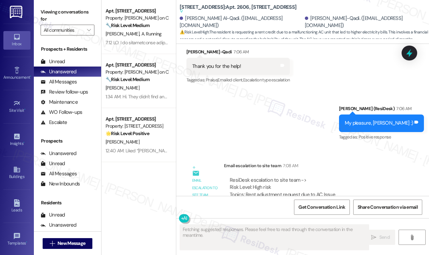
scroll to position [621, 0]
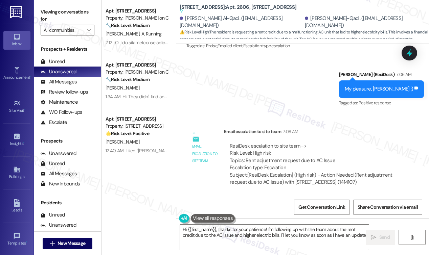
type textarea "Hi {{first_name}}, thanks for your patience! I'm following up with the team abo…"
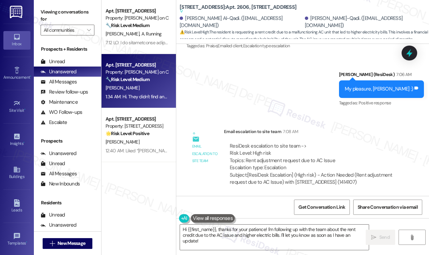
click at [135, 75] on div "Property: [PERSON_NAME] on Canal" at bounding box center [136, 72] width 63 height 7
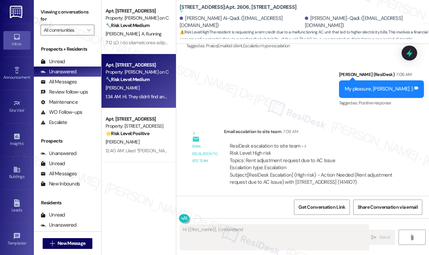
scroll to position [22, 0]
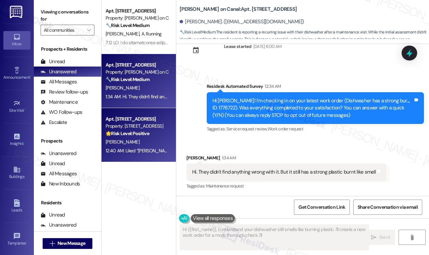
type textarea "Hi {{first_name}}, I understand your dishwasher still smells like burning plast…"
click at [131, 126] on div "Property: 1333 S Wabash" at bounding box center [136, 126] width 63 height 7
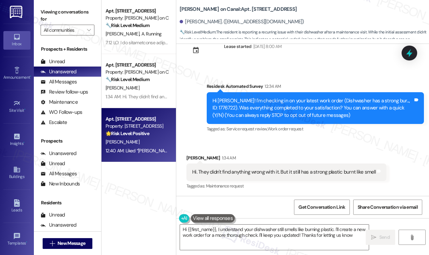
type textarea "Hi {{first_name}}, I understand your dishwasher still smells like burning plast…"
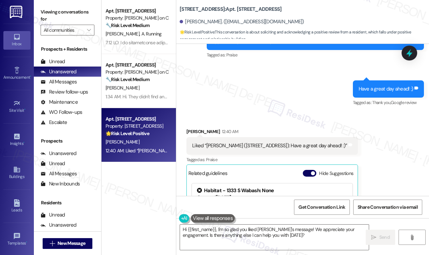
scroll to position [691, 0]
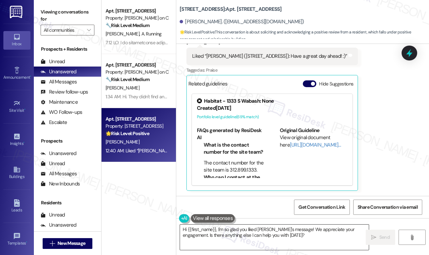
click at [319, 235] on textarea "Hi {{first_name}}, I'm so glad you liked Sarah's message! We appreciate your en…" at bounding box center [274, 237] width 189 height 25
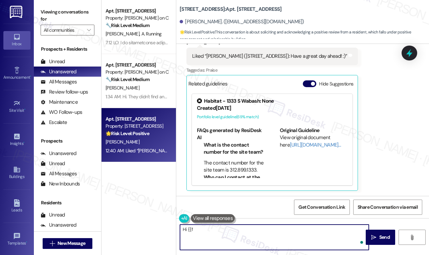
type textarea "Hi {{"
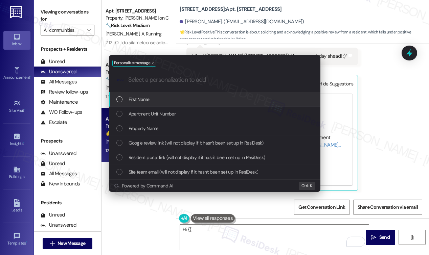
click at [224, 230] on div "Personalize message .cls-1{fill:#0a055f;}.cls-2{fill:#0cc4c4;} resideskLogoBlue…" at bounding box center [214, 127] width 429 height 255
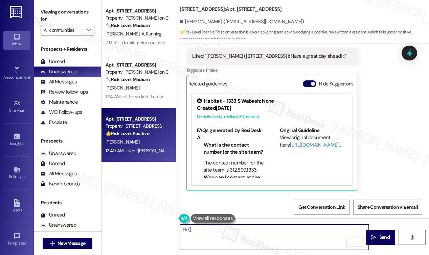
type textarea "i {{"
drag, startPoint x: 211, startPoint y: 230, endPoint x: 166, endPoint y: 230, distance: 44.3
click at [166, 230] on div "Apt. 1311, 350 N Canal St Property: Cassidy on Canal 🔧 Risk Level: Medium The r…" at bounding box center [264, 127] width 327 height 255
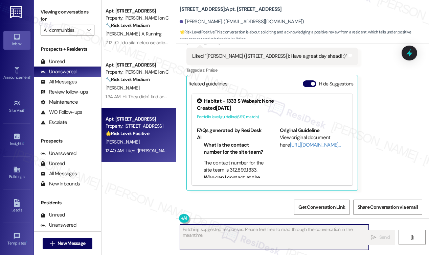
scroll to position [691, 0]
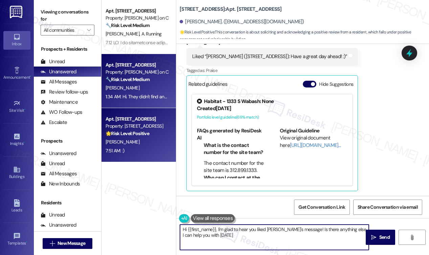
type textarea "Hi {{first_name}}, I'm glad to hear you liked Sarah's message! Is there anythin…"
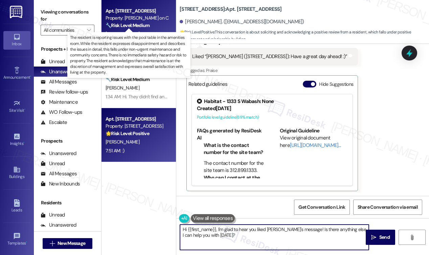
click at [125, 22] on strong "🔧 Risk Level: Medium" at bounding box center [127, 25] width 44 height 6
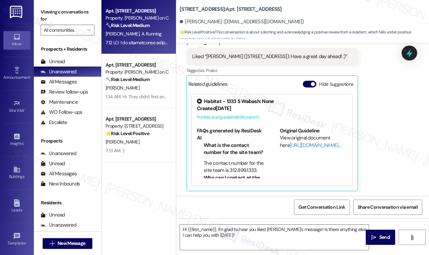
type textarea "Fetching suggested responses. Please feel free to read through the conversation…"
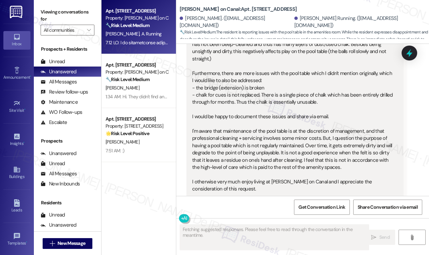
scroll to position [613, 0]
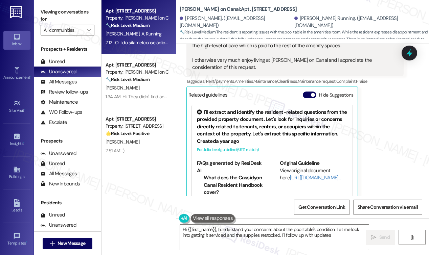
type textarea "Hi {{first_name}}, I understand your concerns about the pool table's condition.…"
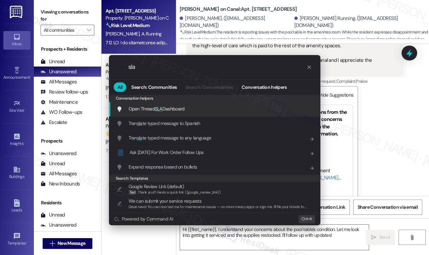
type input "sla"
click at [227, 106] on div "Open Thread SLA Dashboard Add shortcut" at bounding box center [215, 108] width 198 height 7
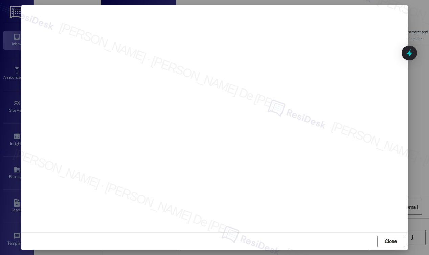
scroll to position [3, 0]
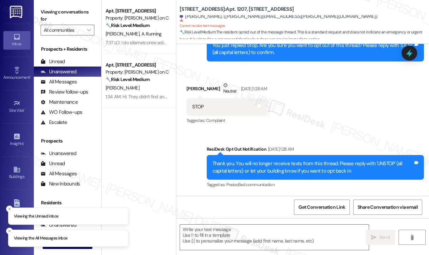
scroll to position [252, 0]
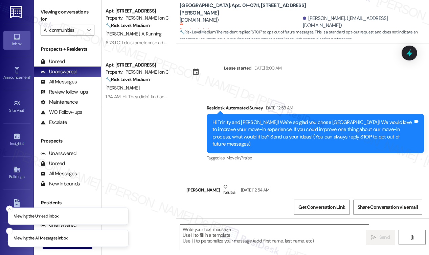
scroll to position [2423, 0]
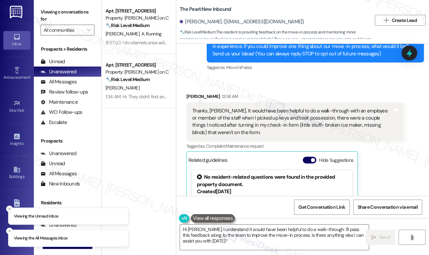
scroll to position [123, 0]
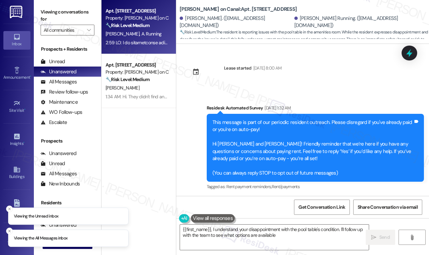
scroll to position [412, 0]
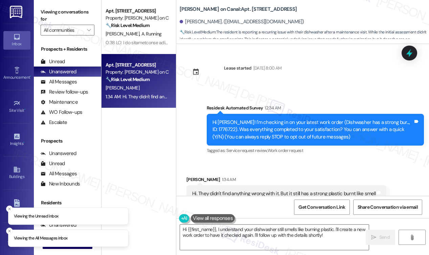
scroll to position [22, 0]
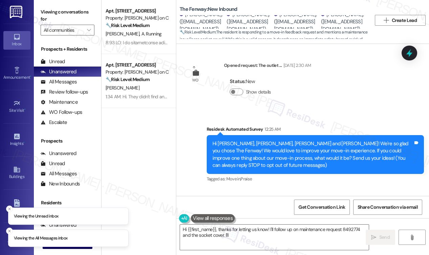
scroll to position [2423, 0]
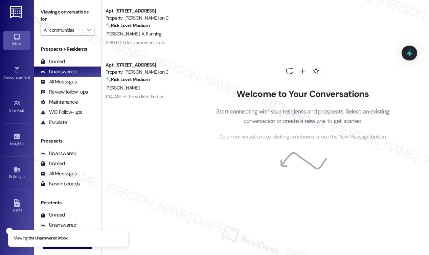
scroll to position [3079, 0]
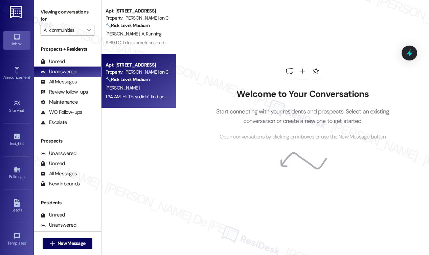
click at [121, 92] on div "[PERSON_NAME]" at bounding box center [137, 88] width 64 height 8
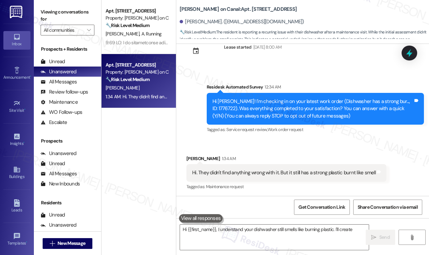
scroll to position [22, 0]
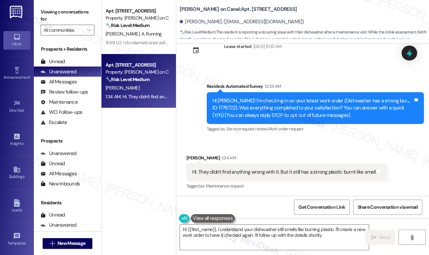
type textarea "Hi {{first_name}}, I understand your dishwasher still smells like burning plast…"
